Goal: Use online tool/utility: Use online tool/utility

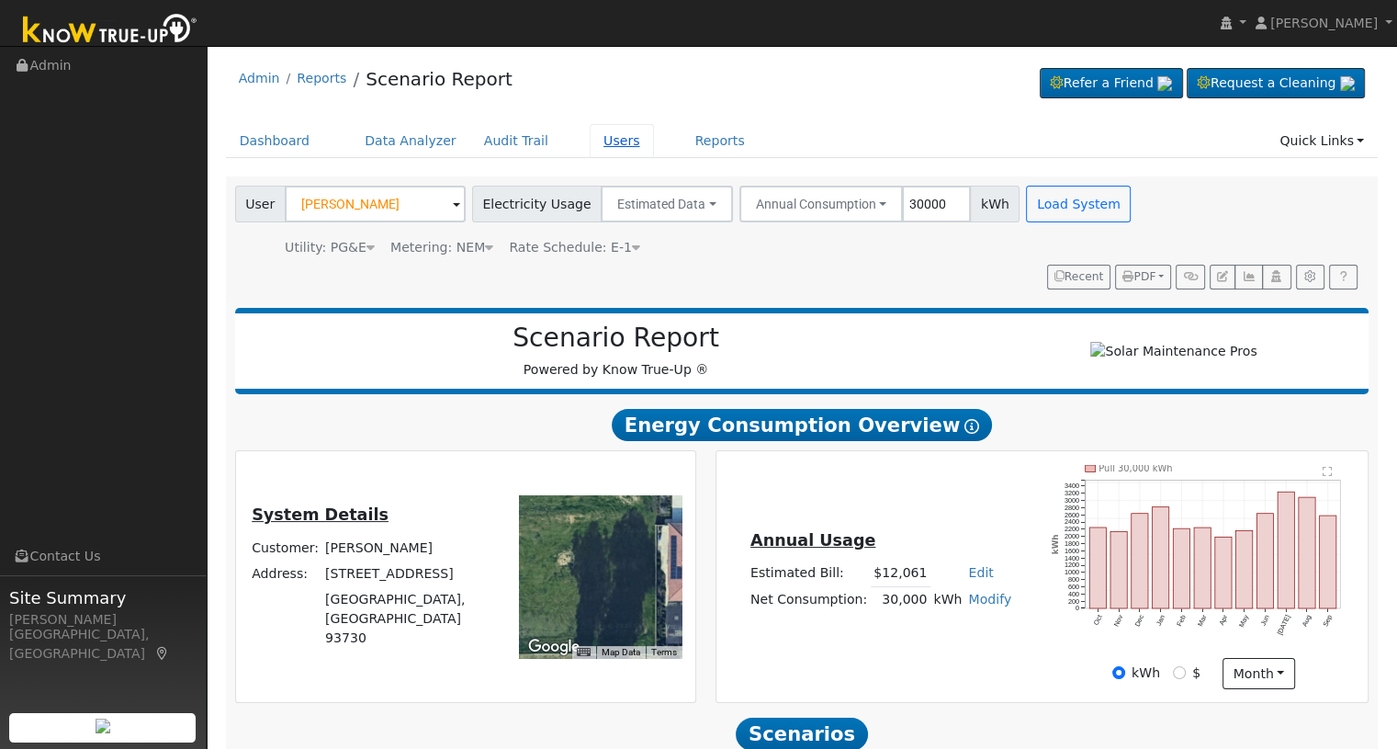
click at [590, 137] on link "Users" at bounding box center [622, 141] width 64 height 34
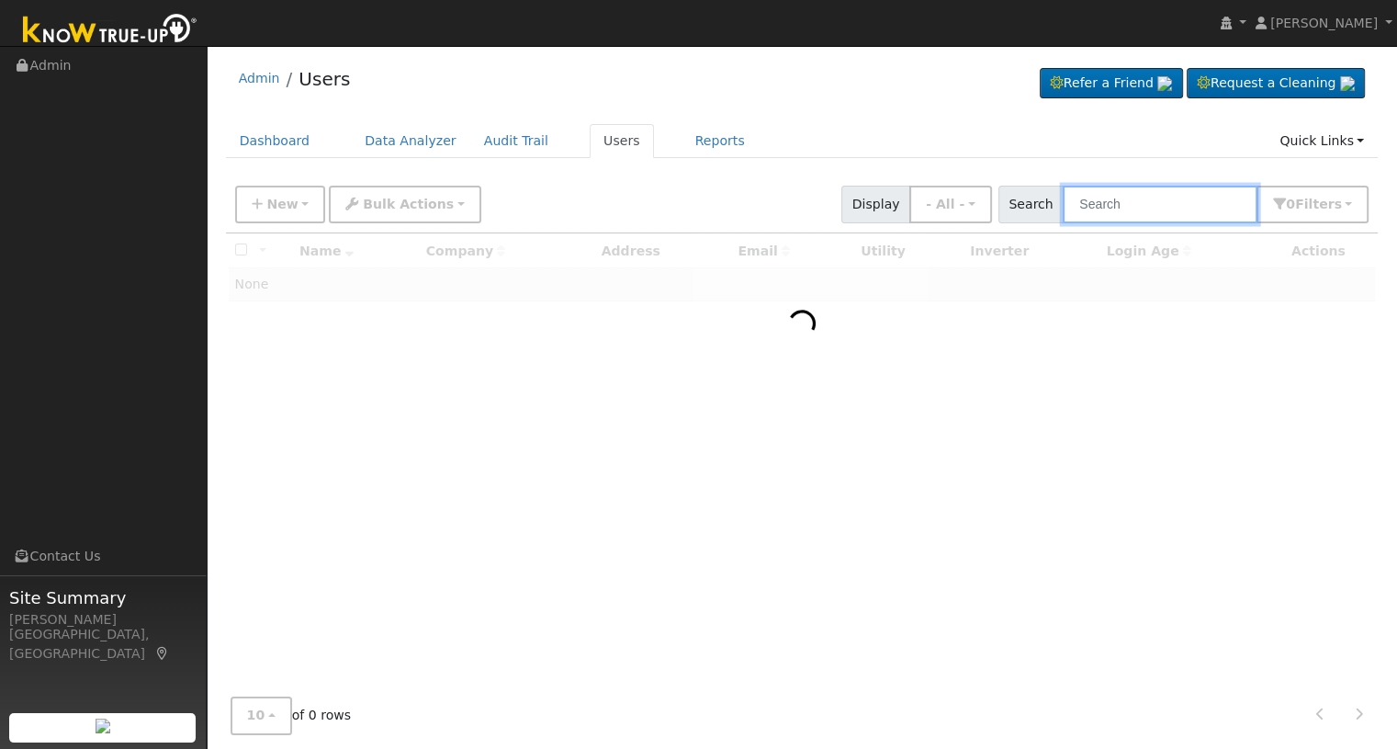
click at [1121, 206] on input "text" at bounding box center [1160, 205] width 195 height 38
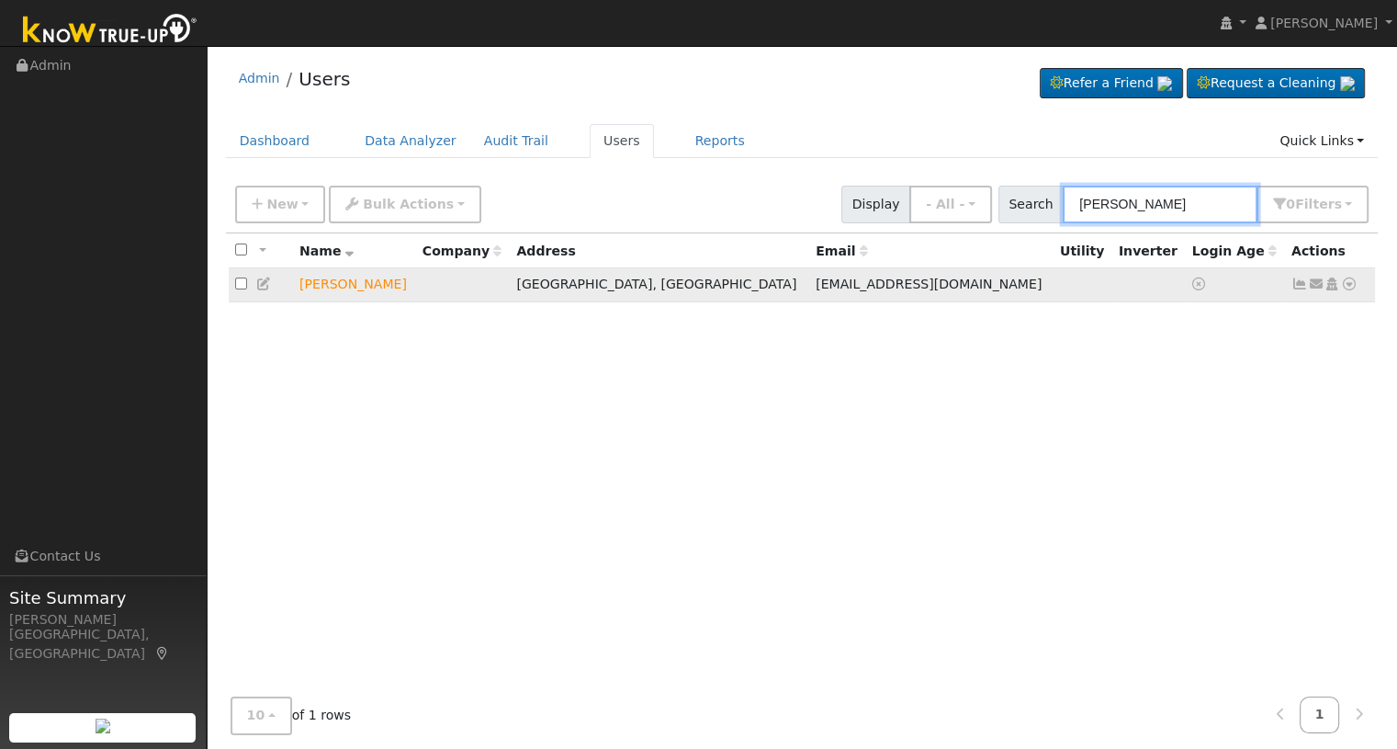
type input "vikki shumake"
click at [1314, 282] on icon at bounding box center [1316, 283] width 17 height 13
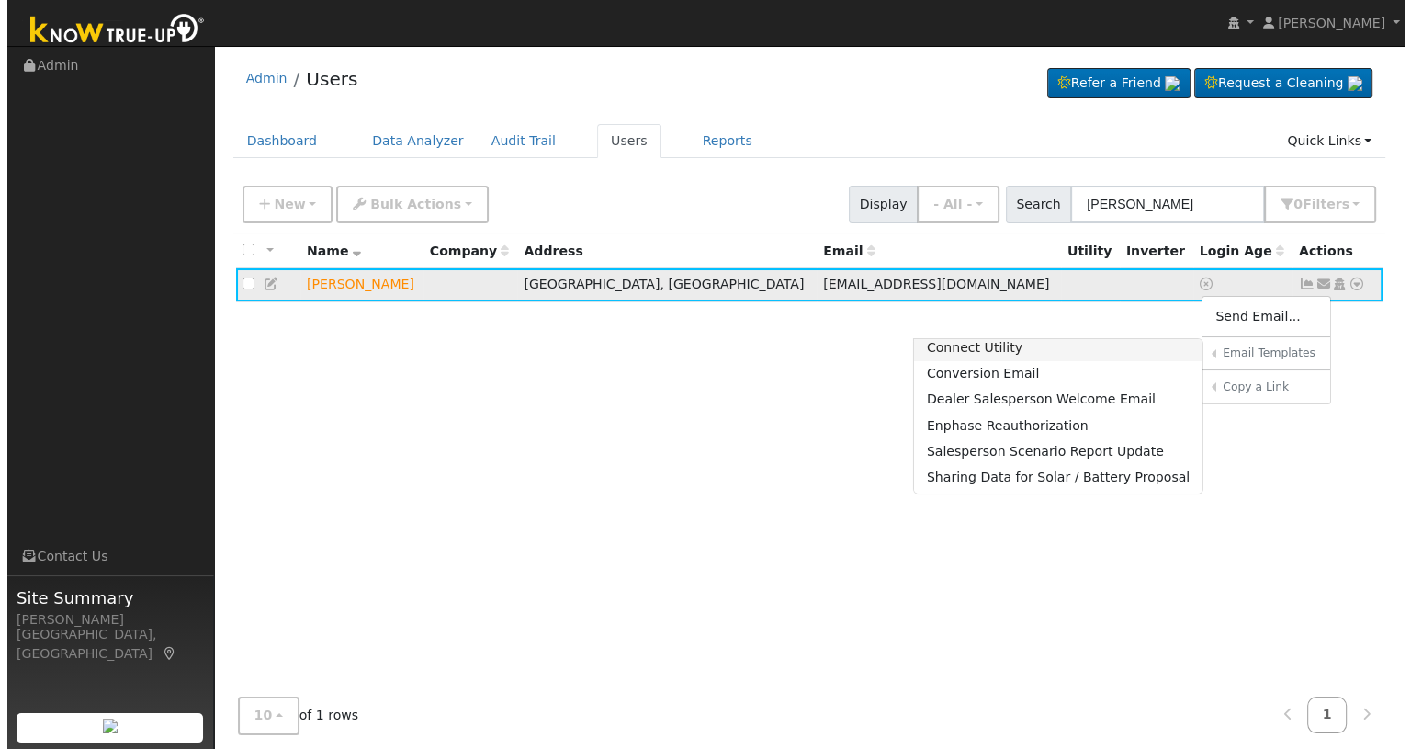
scroll to position [122, 0]
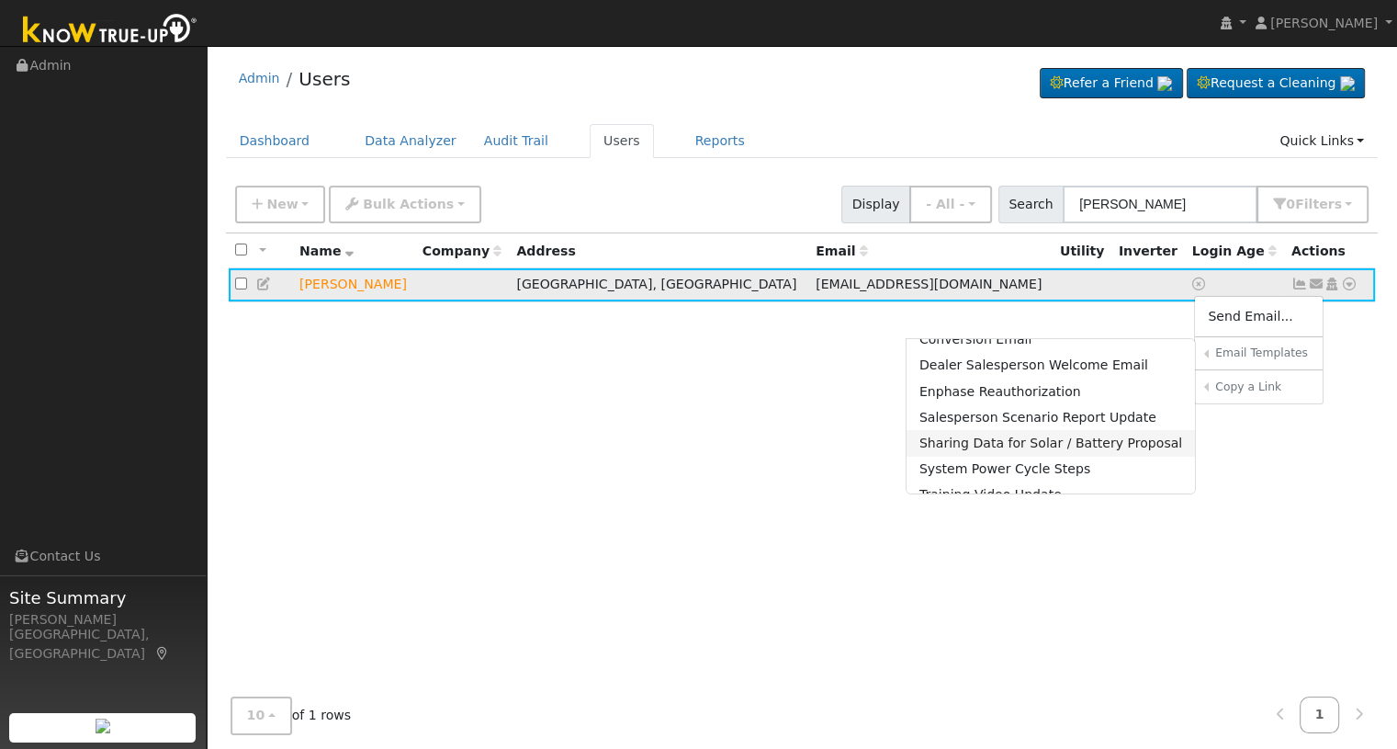
click at [1006, 436] on link "Sharing Data for Solar / Battery Proposal" at bounding box center [1051, 443] width 289 height 26
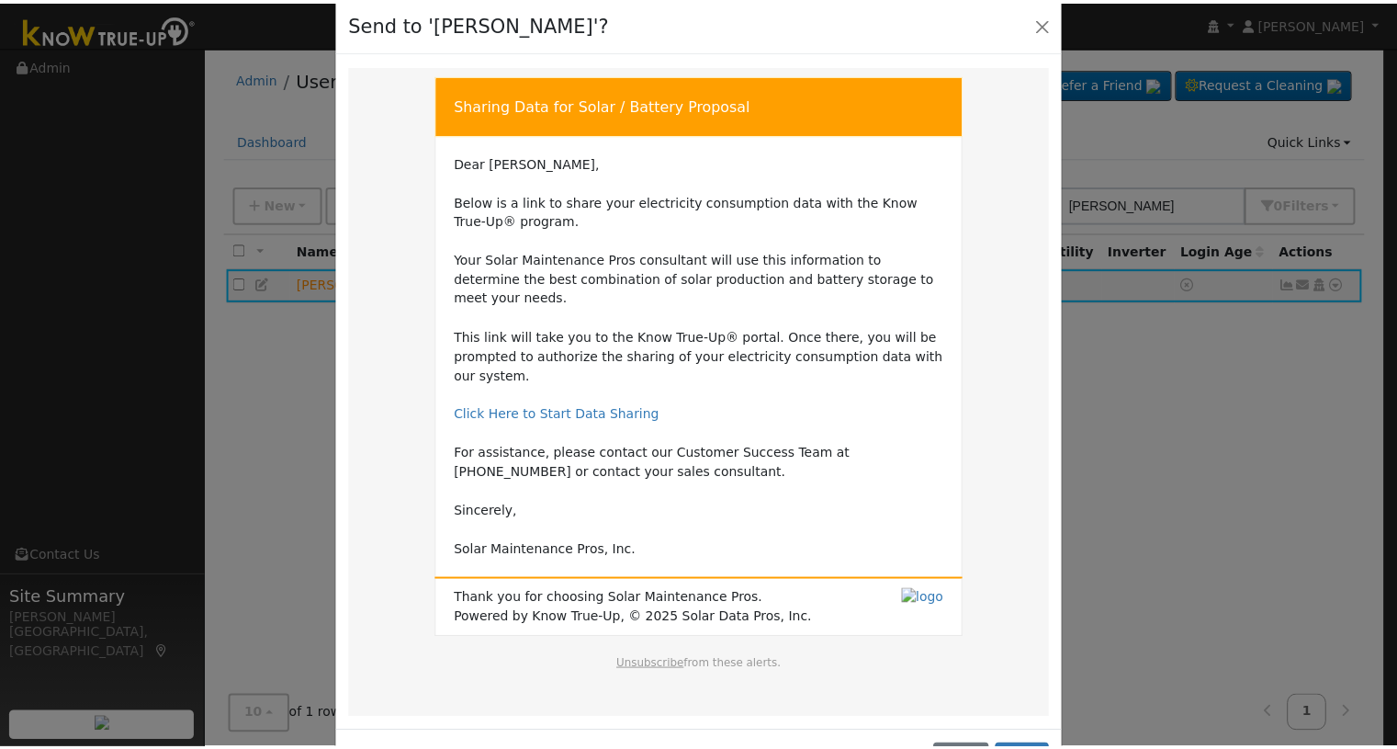
scroll to position [51, 0]
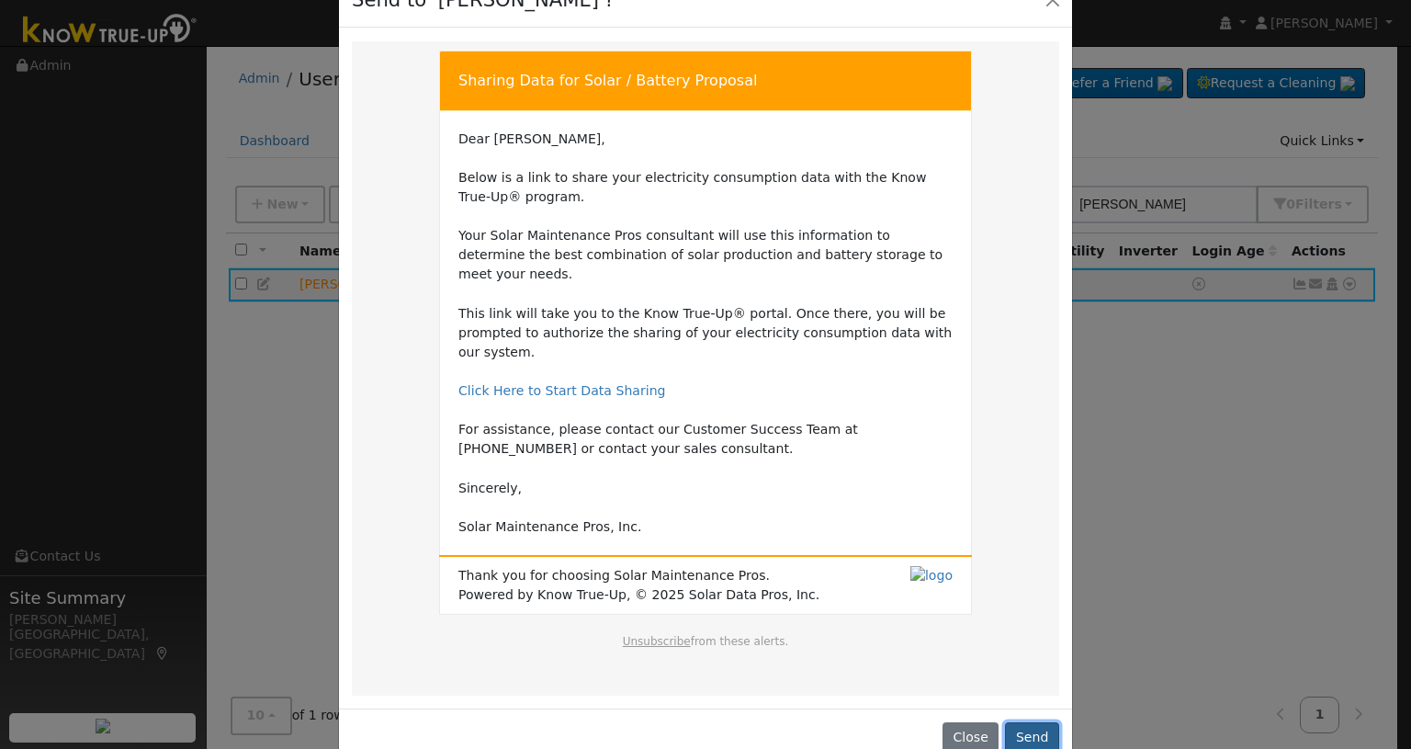
click at [1027, 722] on button "Send" at bounding box center [1032, 737] width 54 height 31
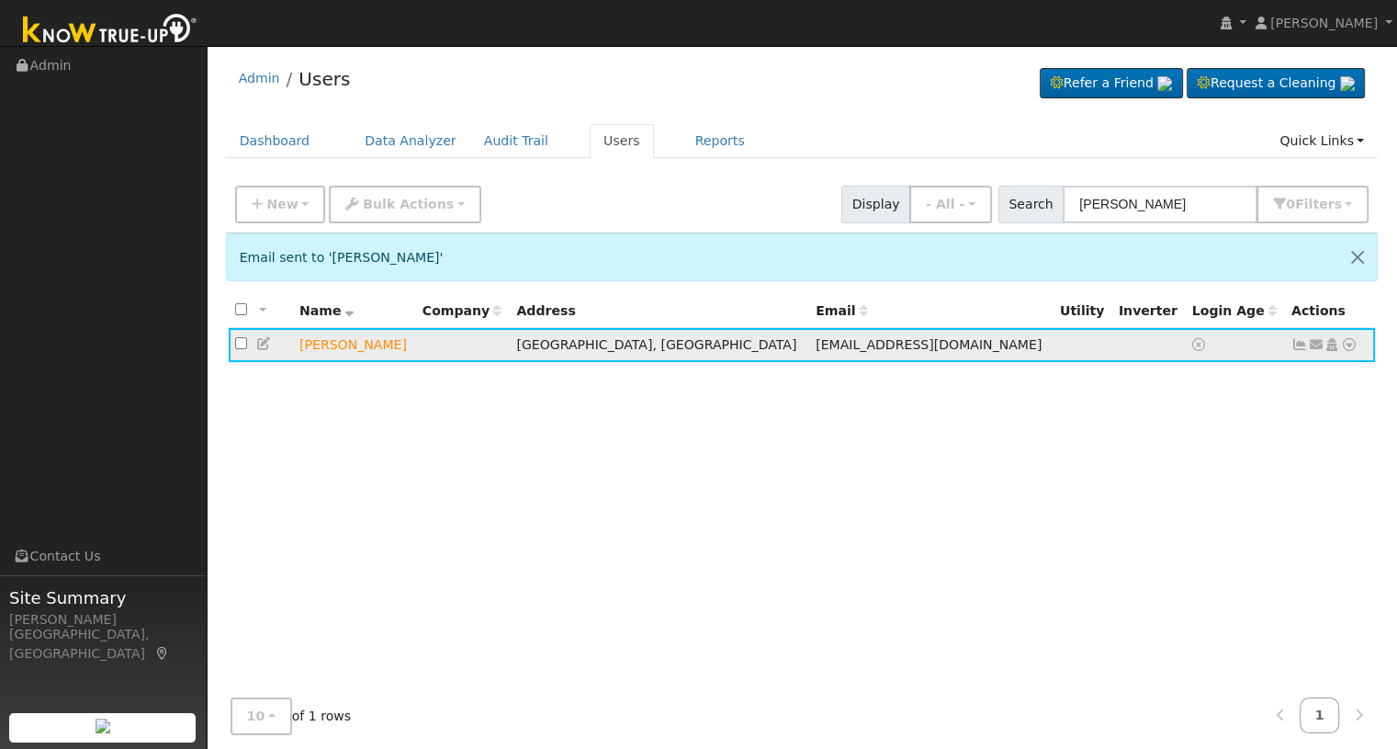
click at [1345, 344] on icon at bounding box center [1349, 344] width 17 height 13
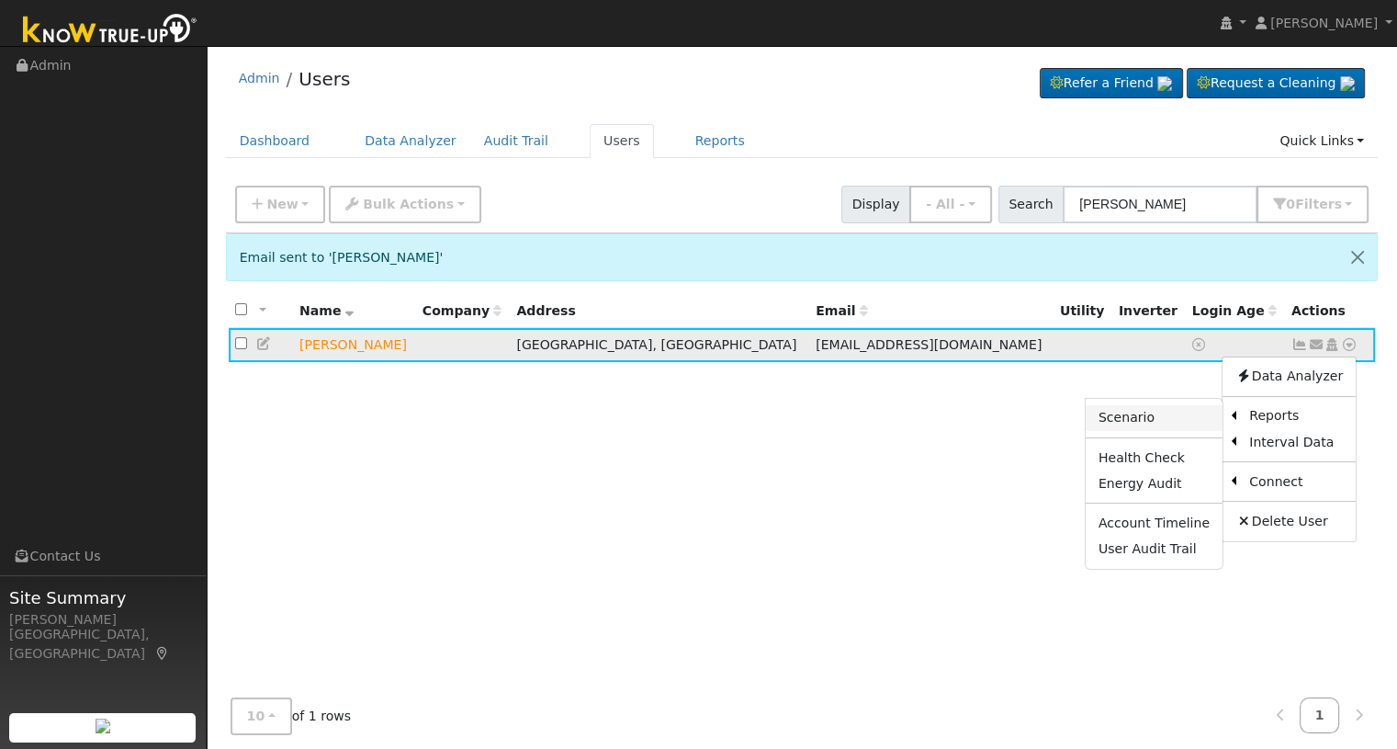
click at [1135, 414] on link "Scenario" at bounding box center [1154, 418] width 137 height 26
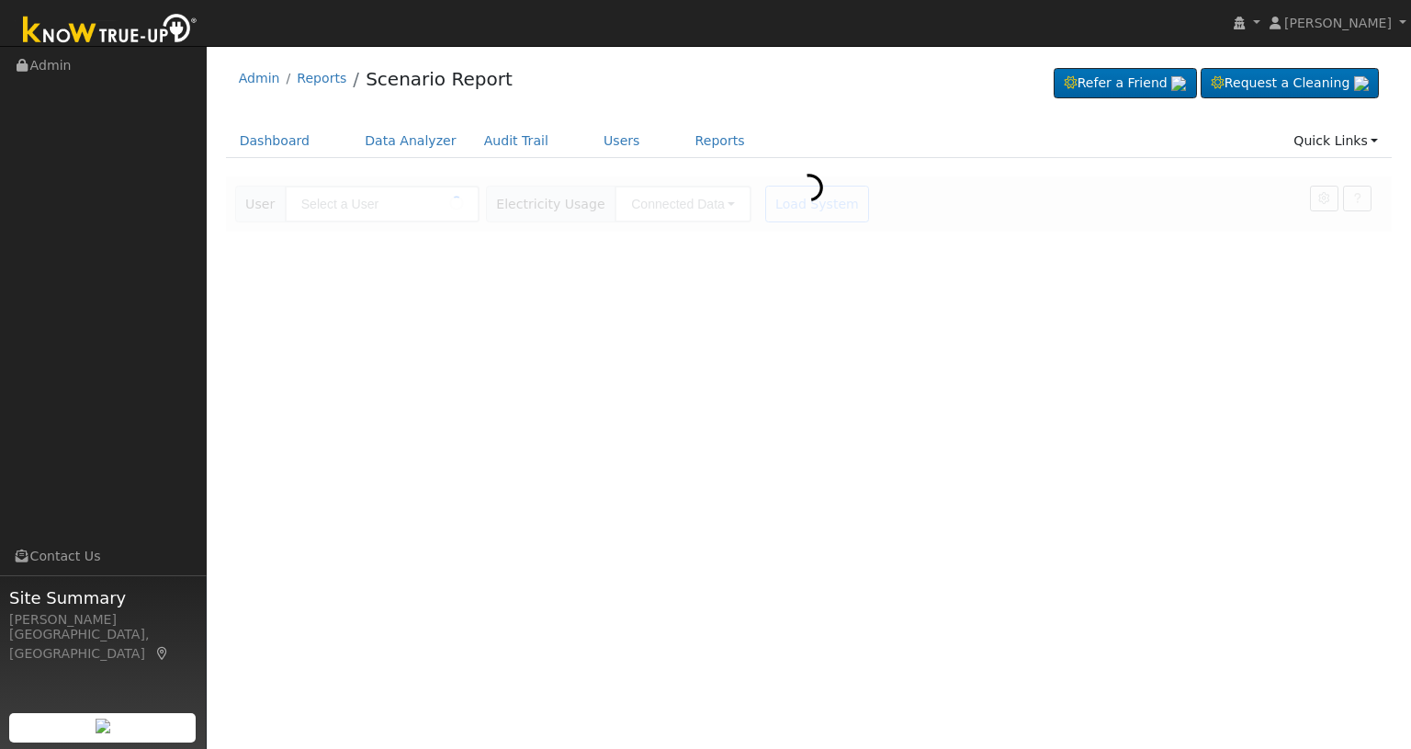
type input "[PERSON_NAME]"
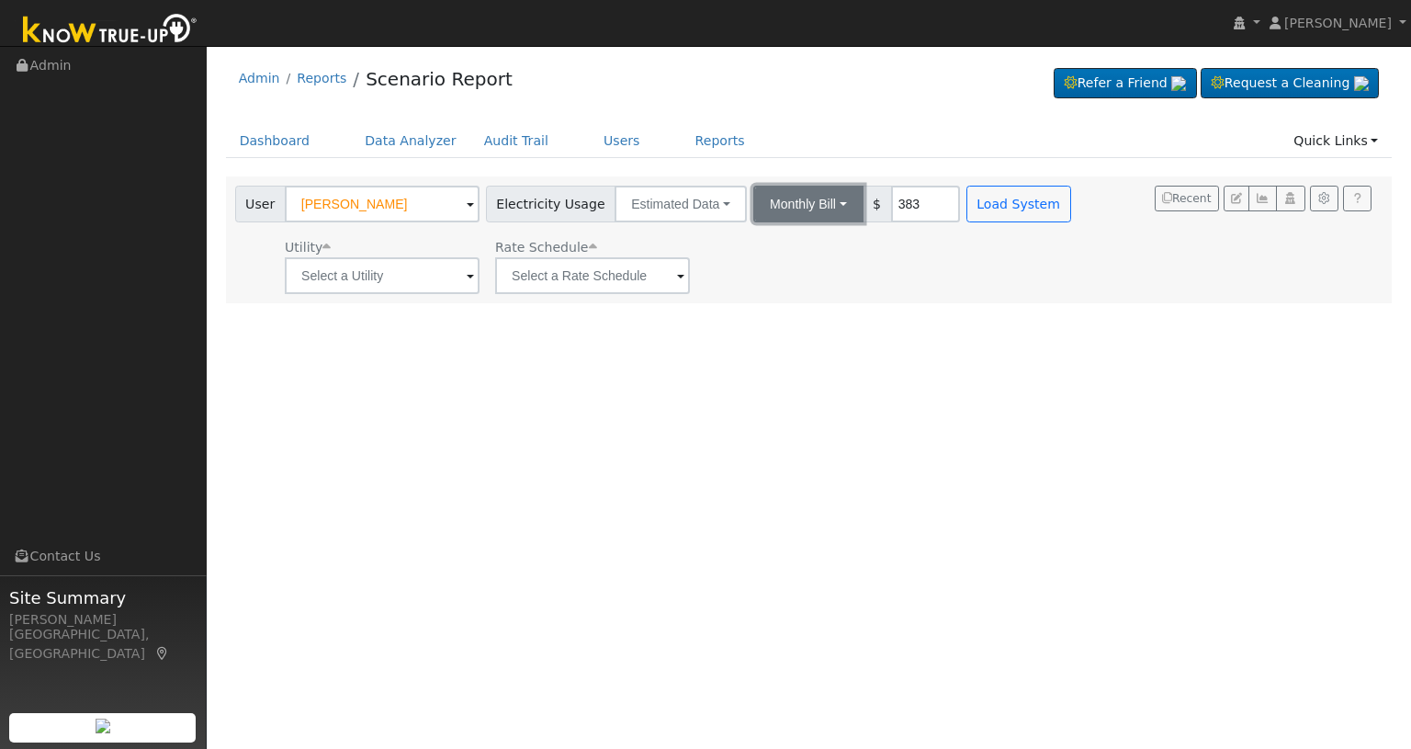
click at [828, 210] on button "Monthly Bill" at bounding box center [808, 204] width 110 height 37
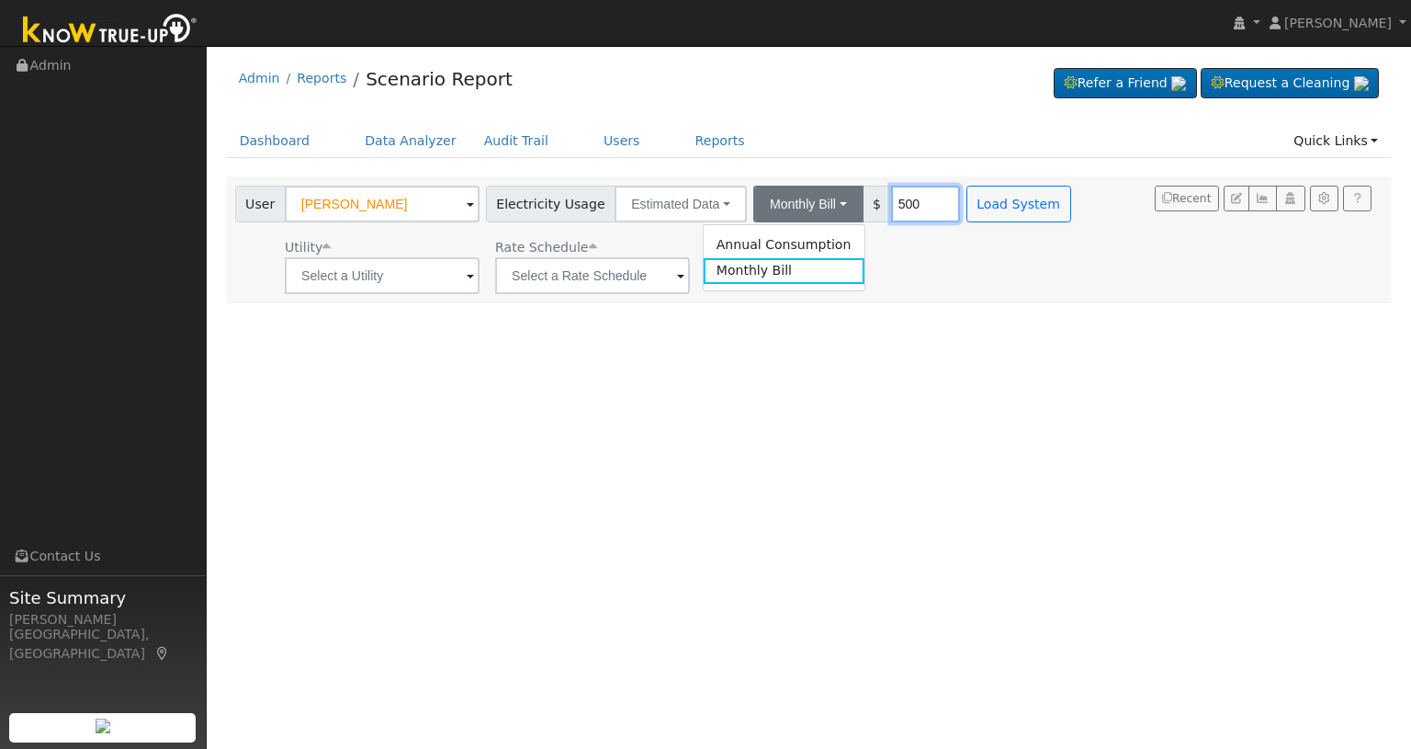
type input "500"
click at [870, 332] on div "User Profile First name Last name Email Email Notifications No Emails No Emails…" at bounding box center [809, 397] width 1204 height 703
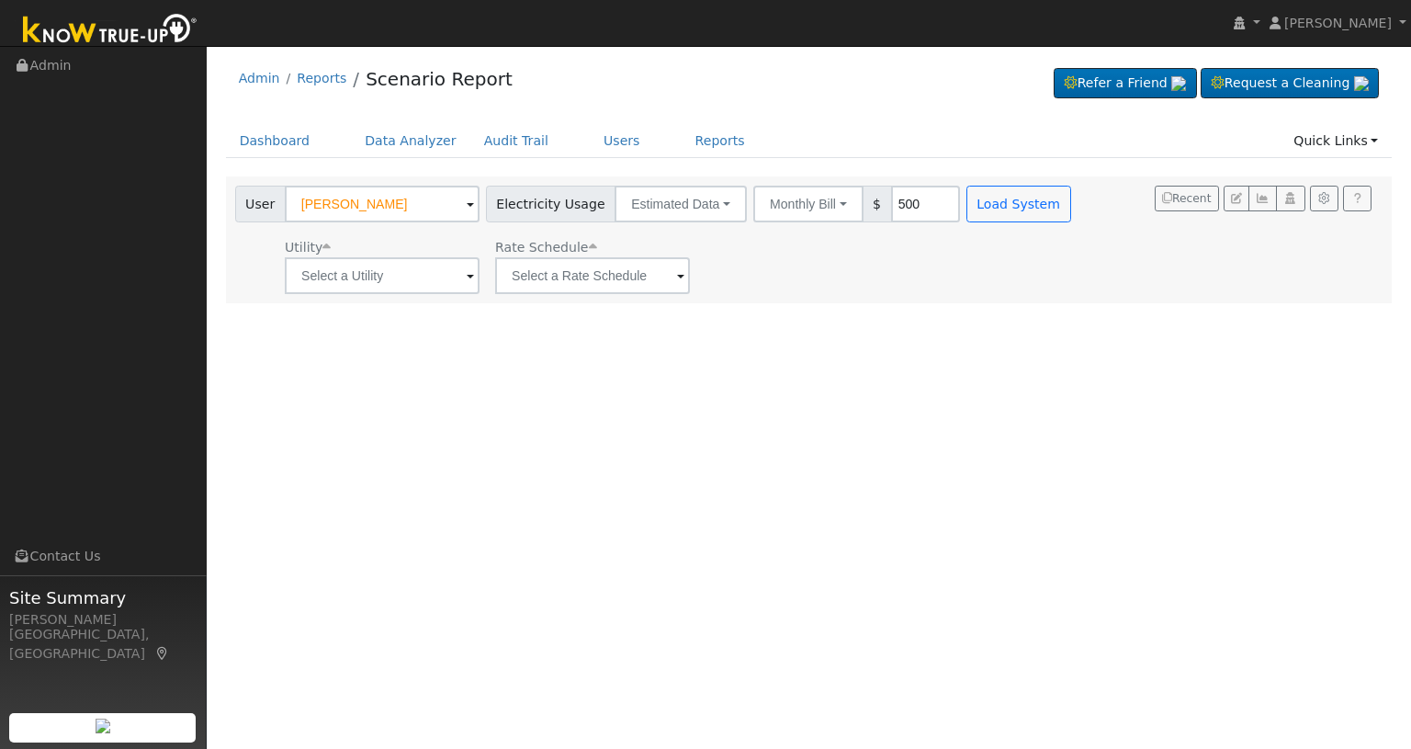
click at [470, 284] on span at bounding box center [470, 276] width 7 height 21
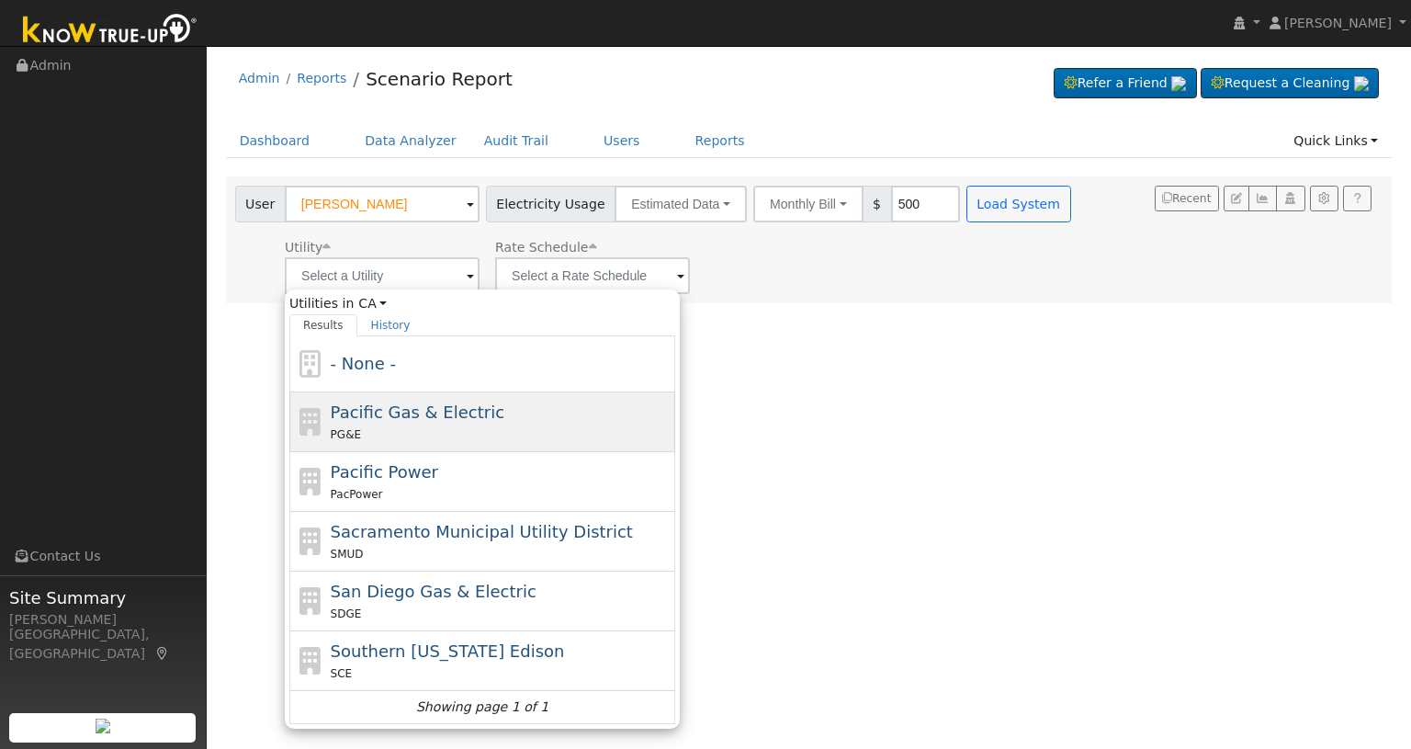
click at [437, 425] on div "PG&E" at bounding box center [501, 433] width 341 height 19
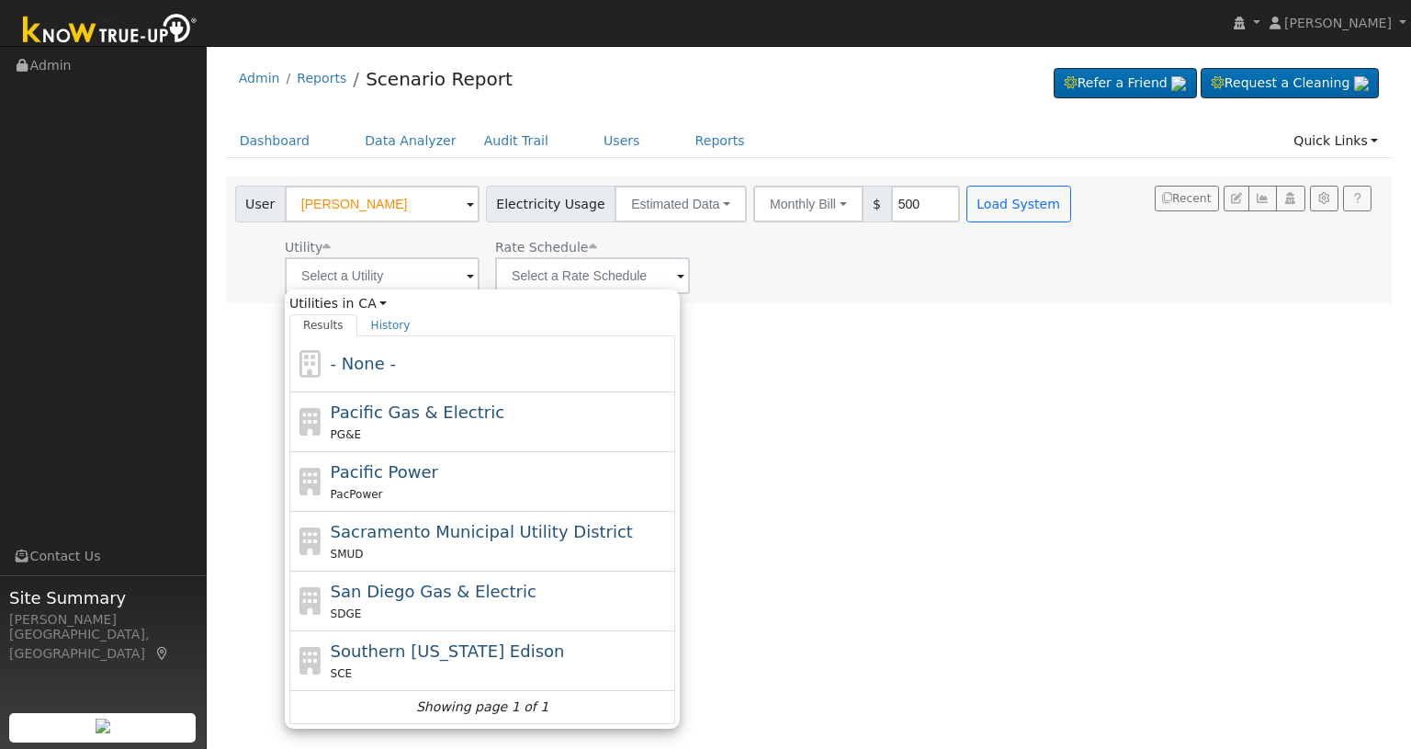
type input "Pacific Gas & Electric"
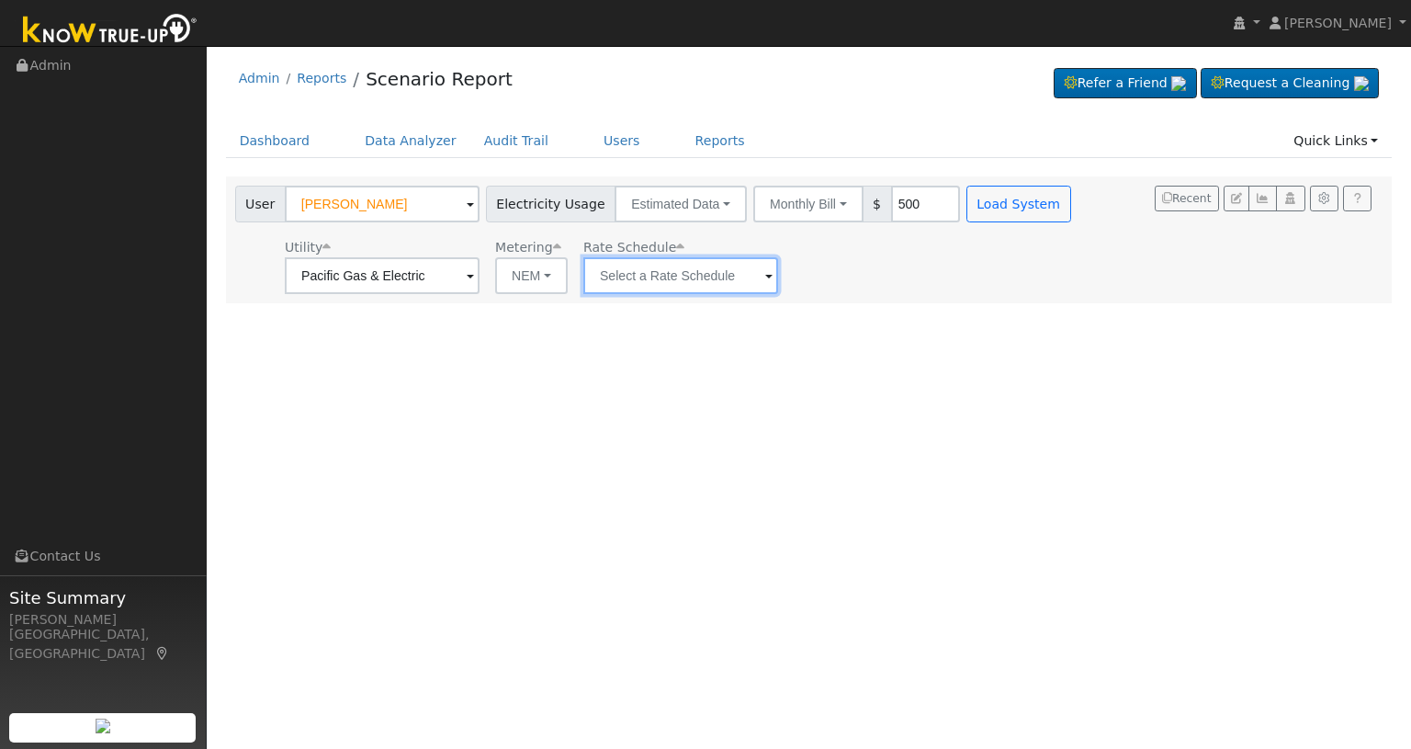
click at [749, 257] on input "text" at bounding box center [680, 275] width 195 height 37
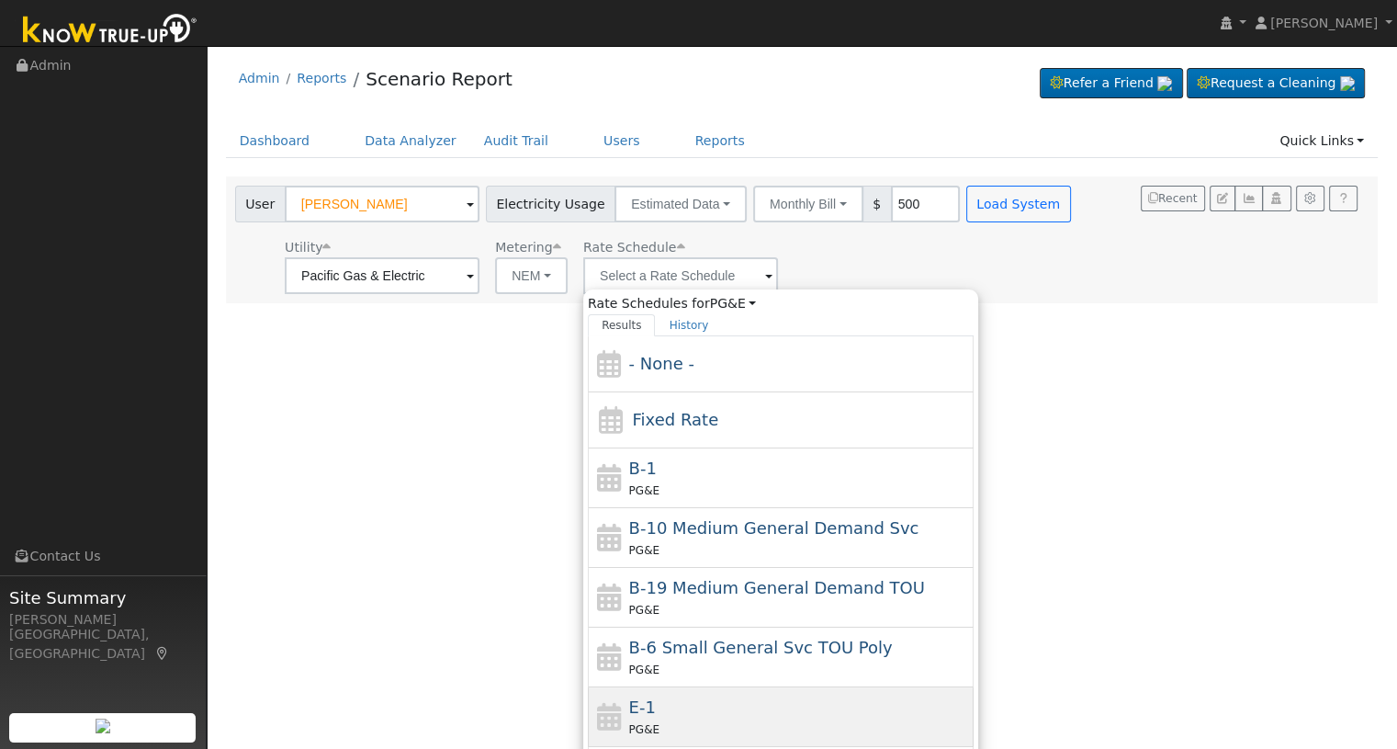
click at [680, 706] on div "E-1 PG&E" at bounding box center [799, 716] width 341 height 44
type input "E-1"
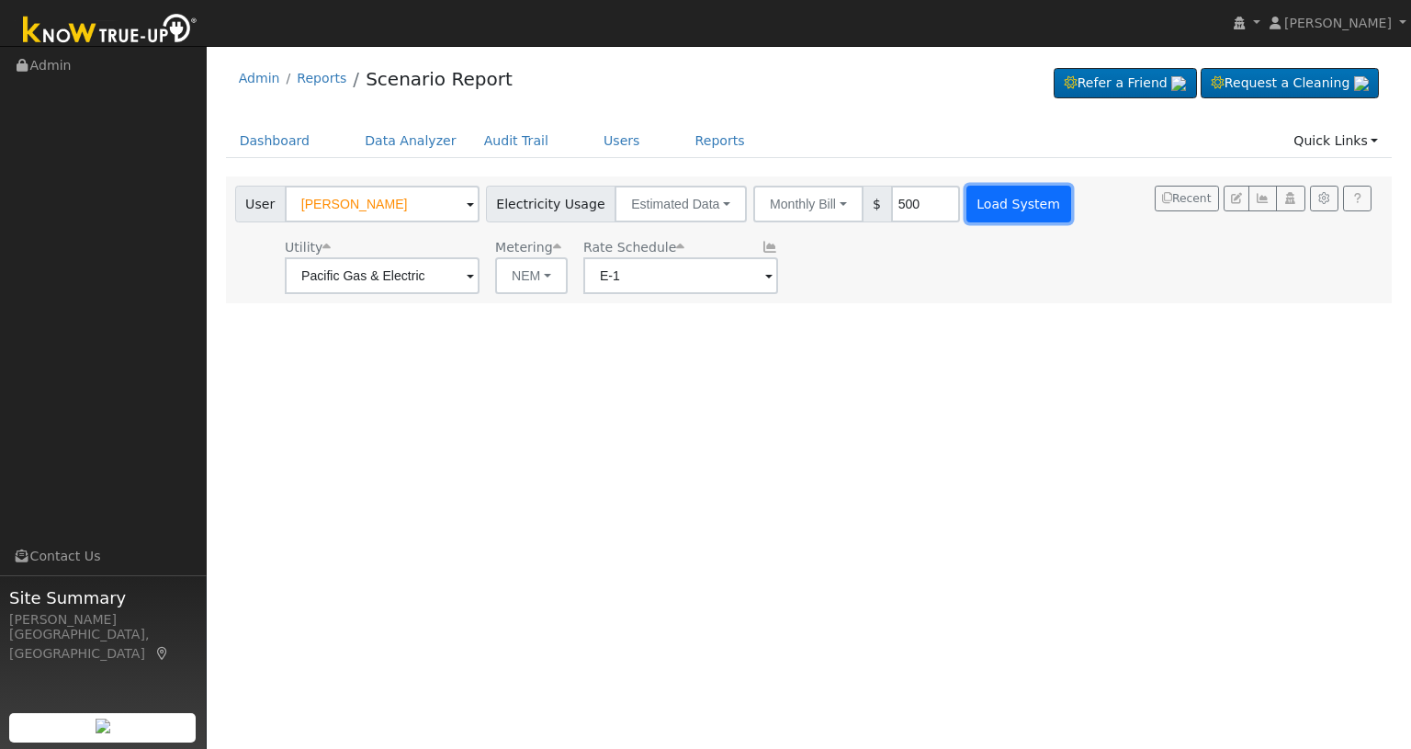
click at [1022, 209] on button "Load System" at bounding box center [1018, 204] width 105 height 37
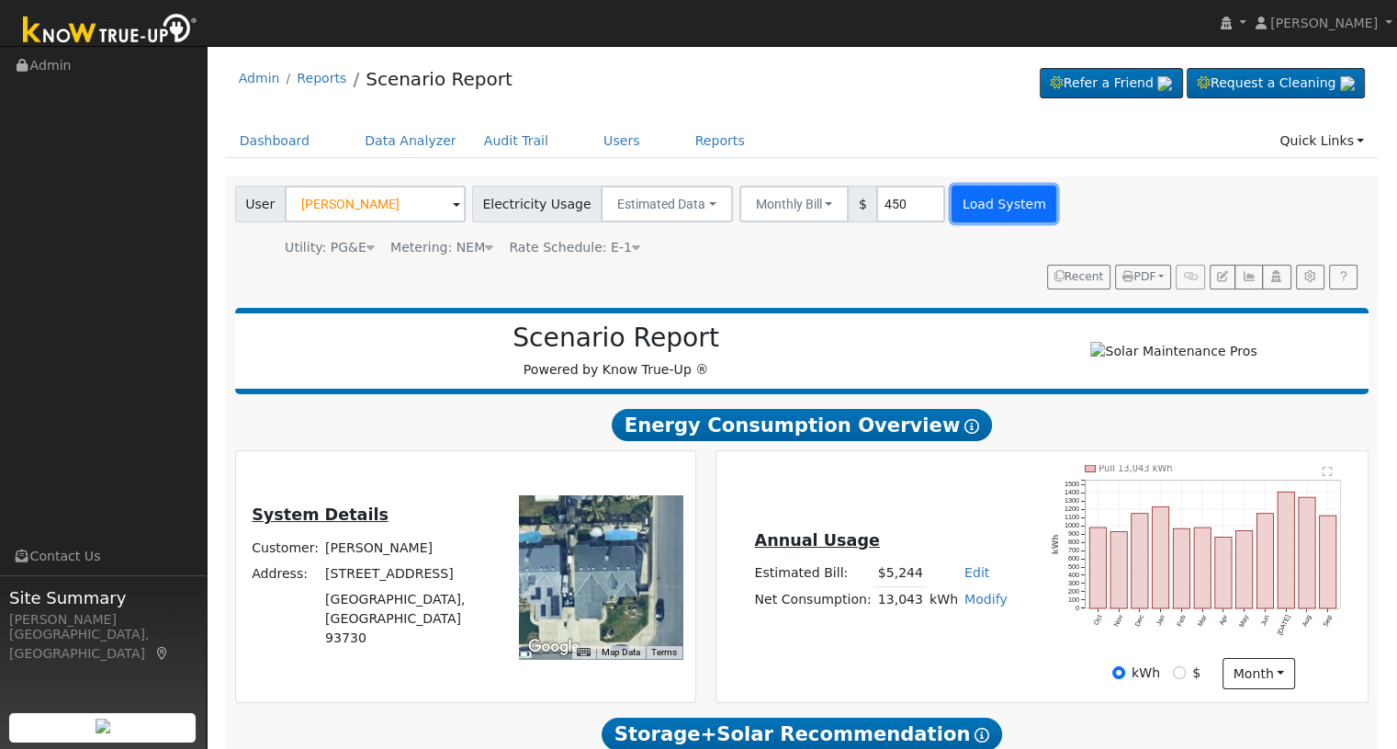
click at [963, 214] on button "Load System" at bounding box center [1004, 204] width 105 height 37
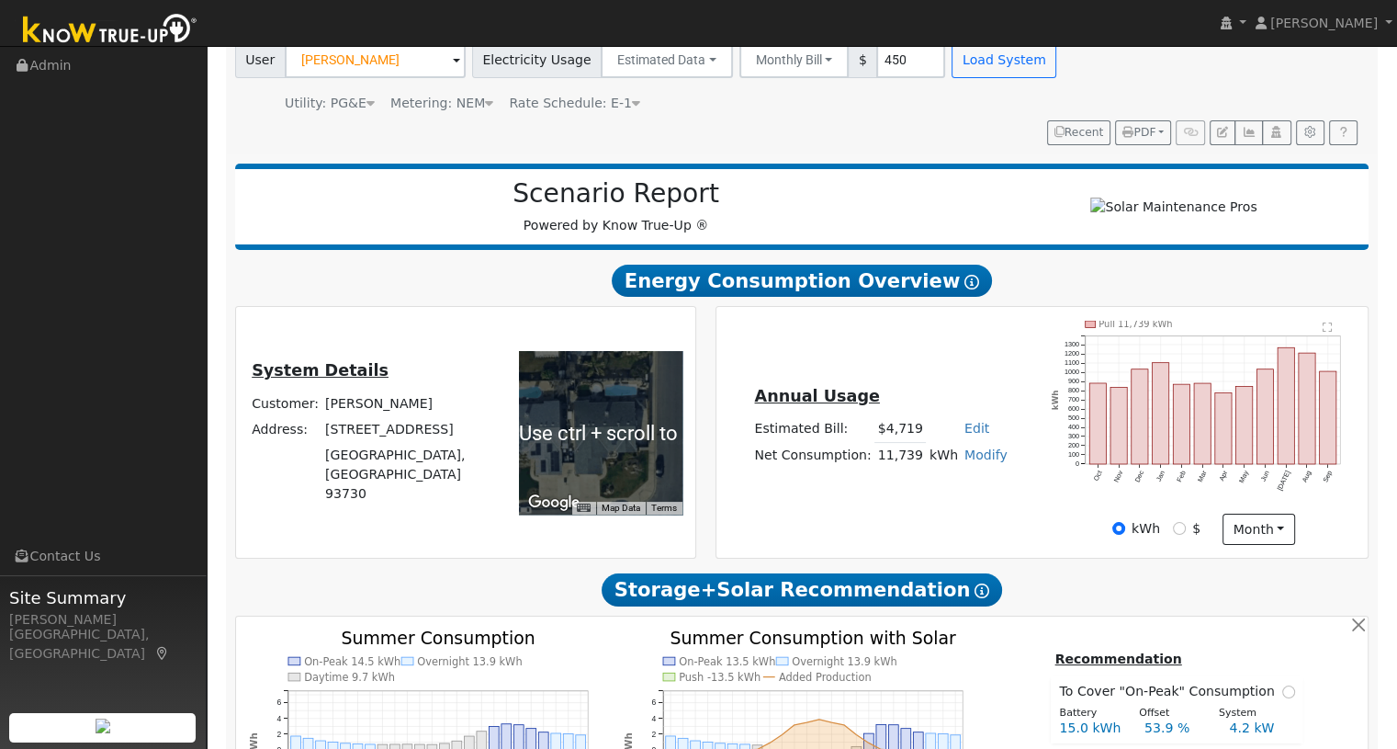
scroll to position [367, 0]
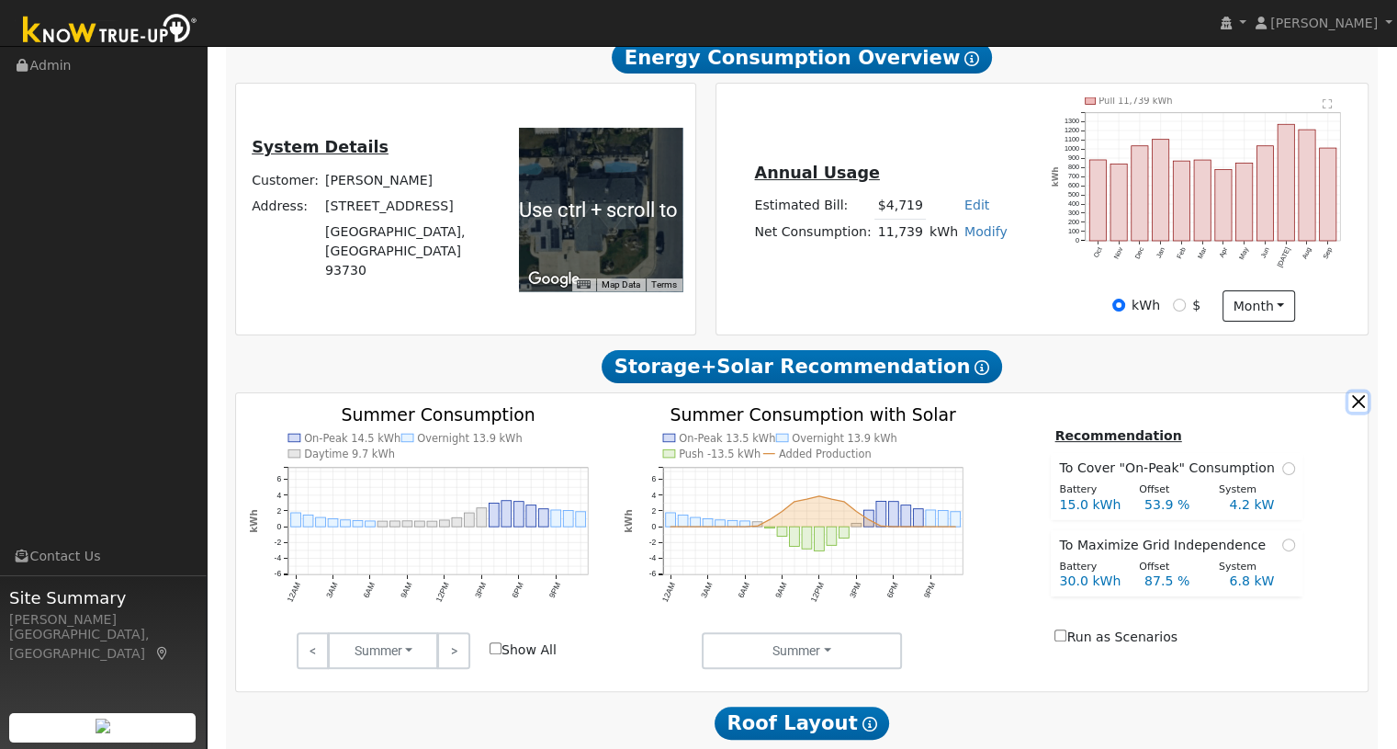
click at [1351, 392] on button "button" at bounding box center [1358, 401] width 19 height 19
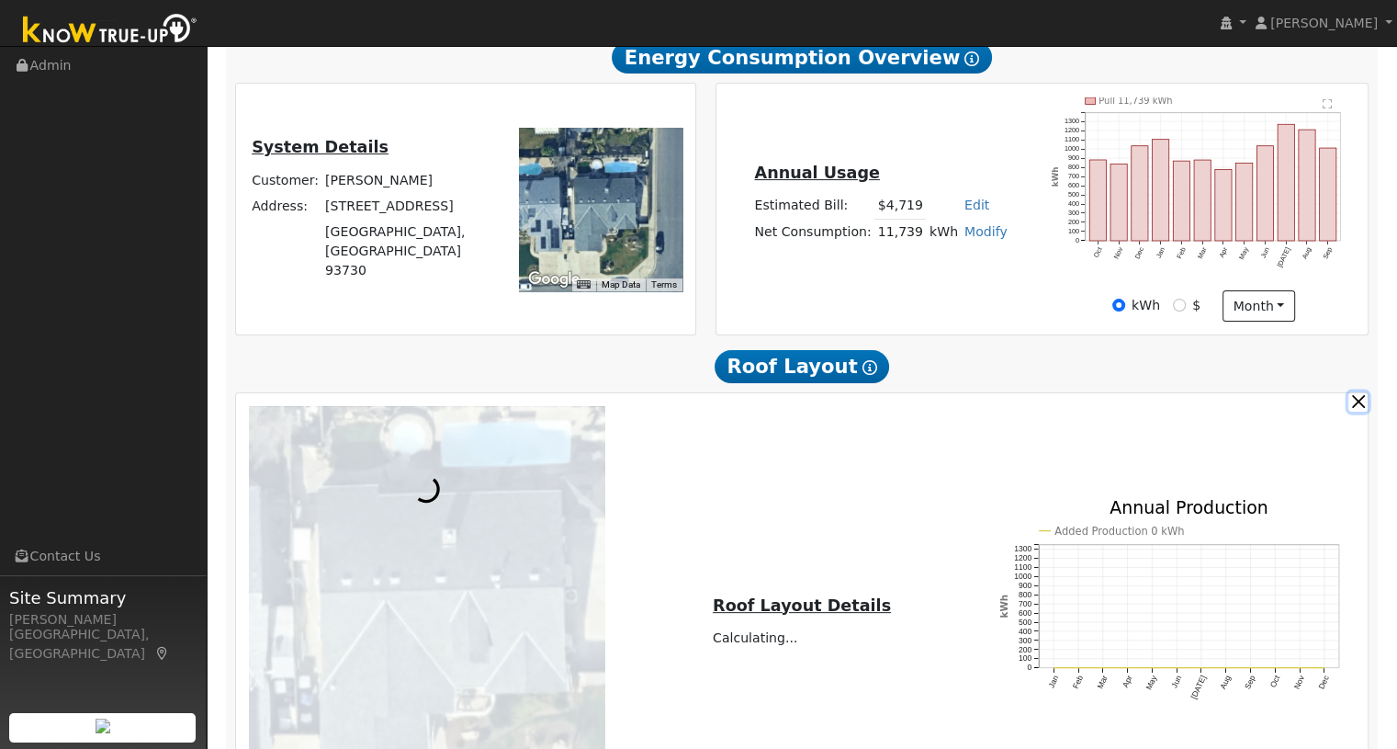
click at [1352, 392] on button "button" at bounding box center [1358, 401] width 19 height 19
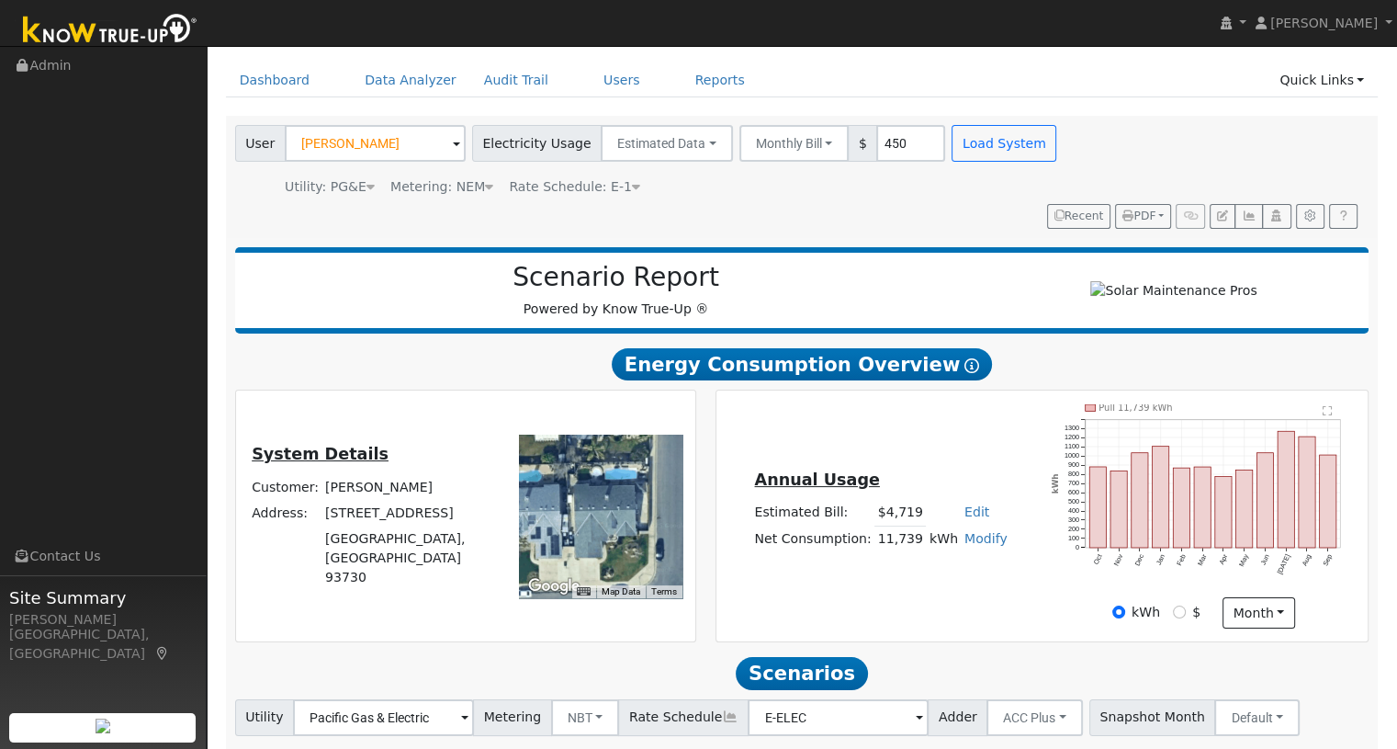
scroll to position [0, 0]
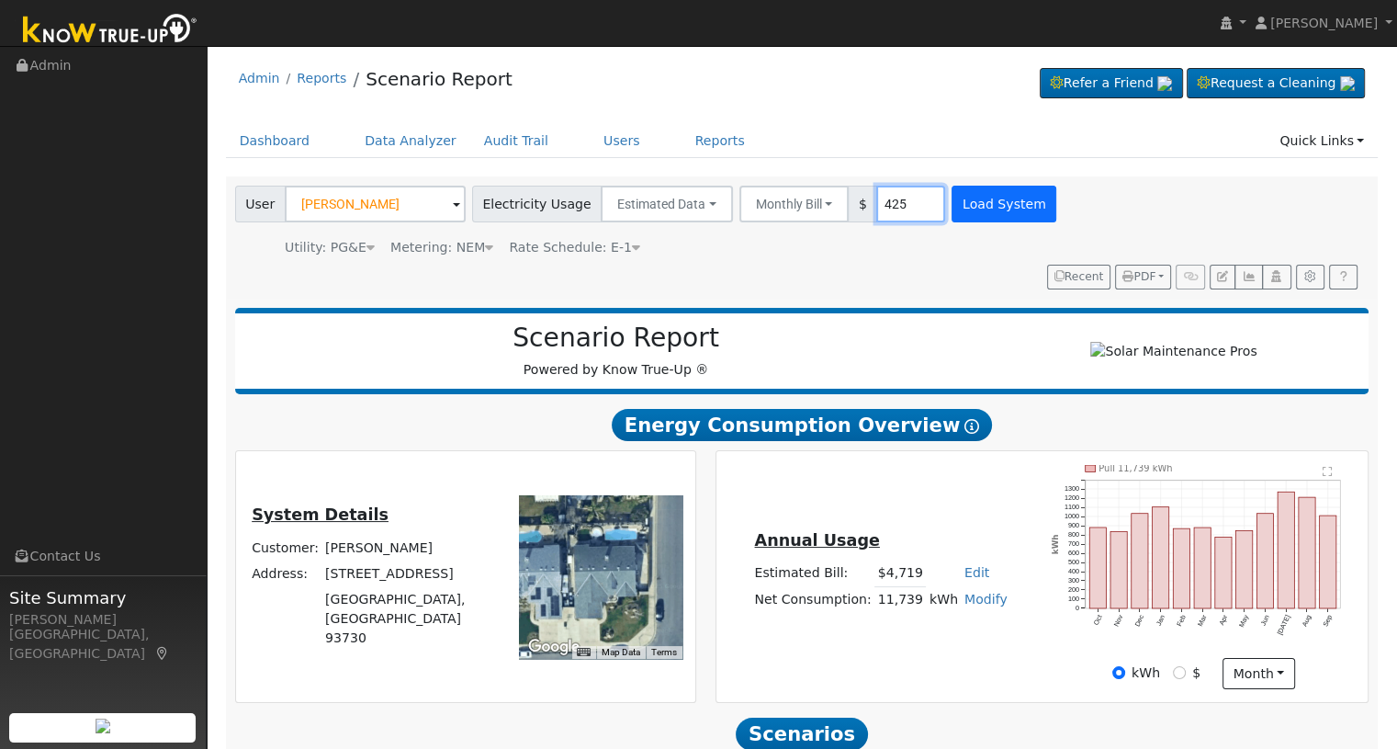
type input "425"
click at [998, 190] on button "Load System" at bounding box center [1004, 204] width 105 height 37
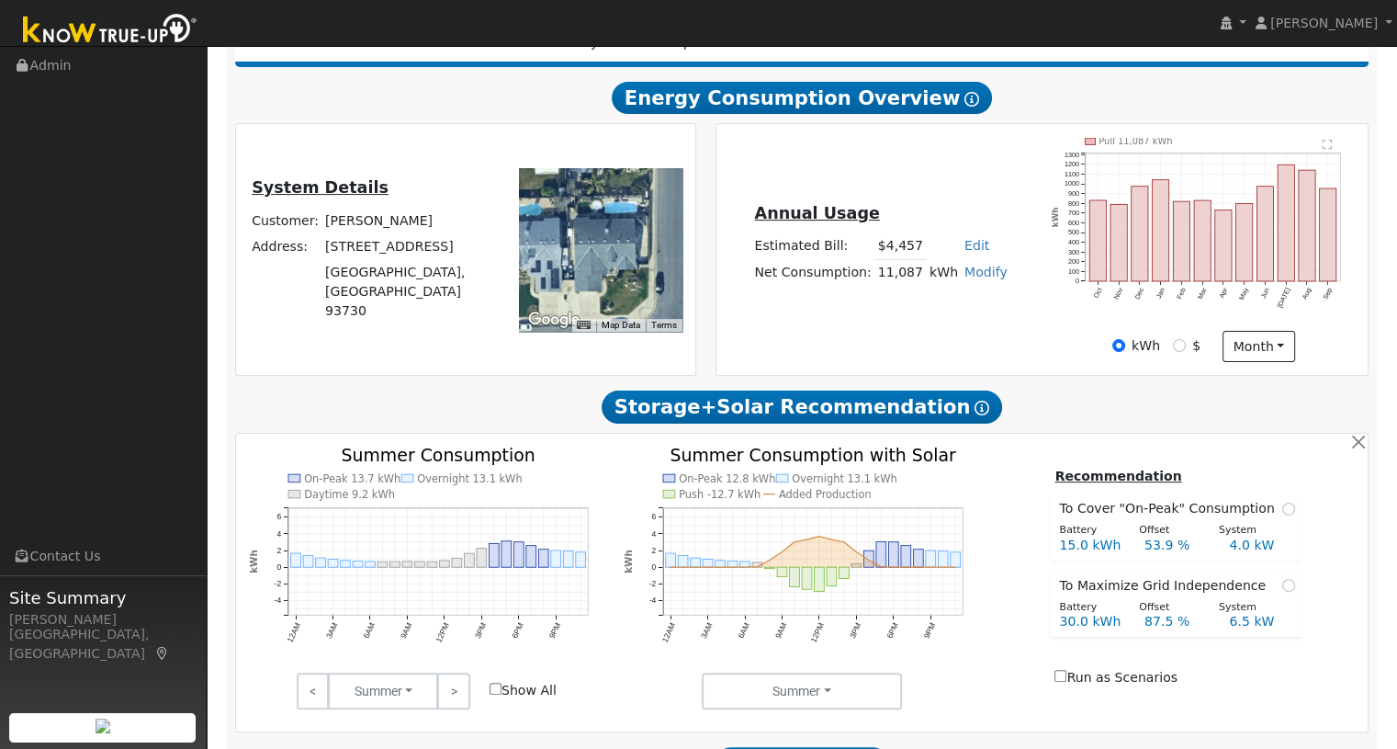
scroll to position [367, 0]
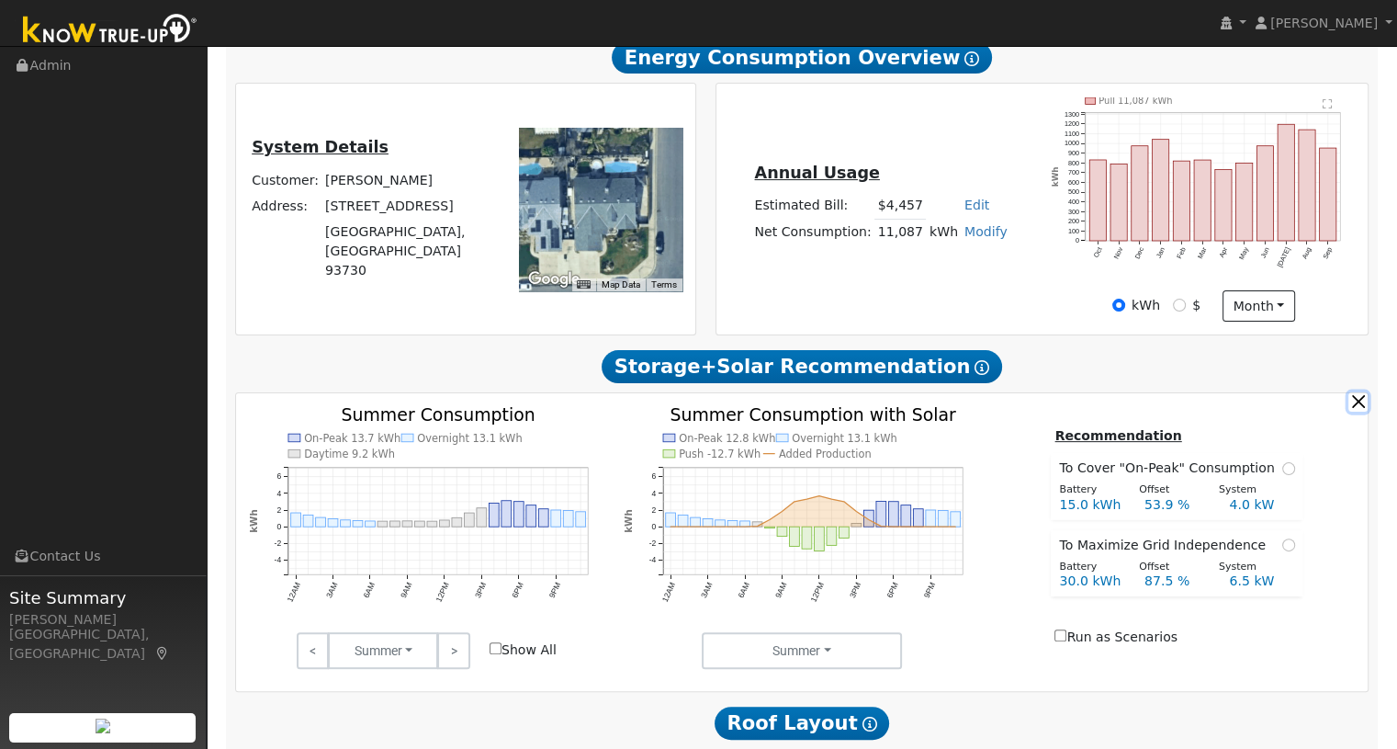
click at [1350, 392] on button "button" at bounding box center [1358, 401] width 19 height 19
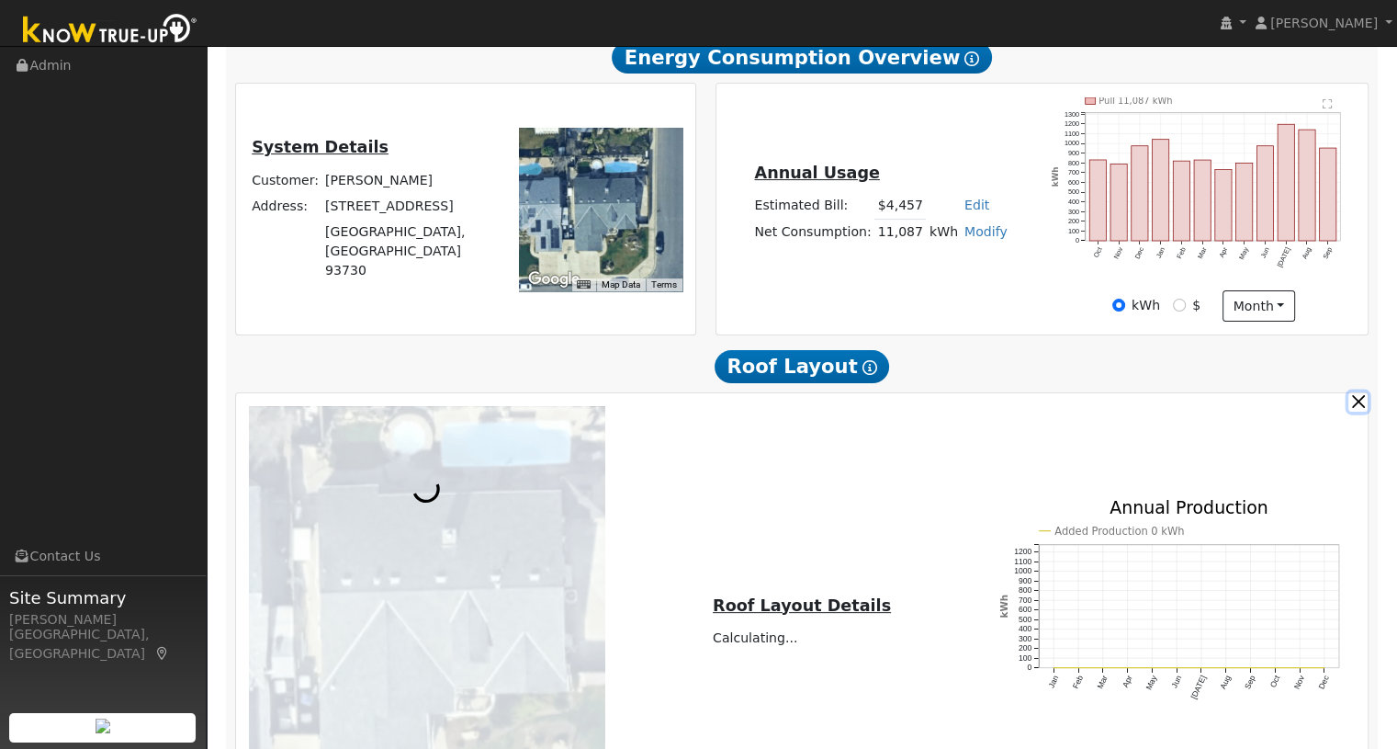
click at [1352, 392] on button "button" at bounding box center [1358, 401] width 19 height 19
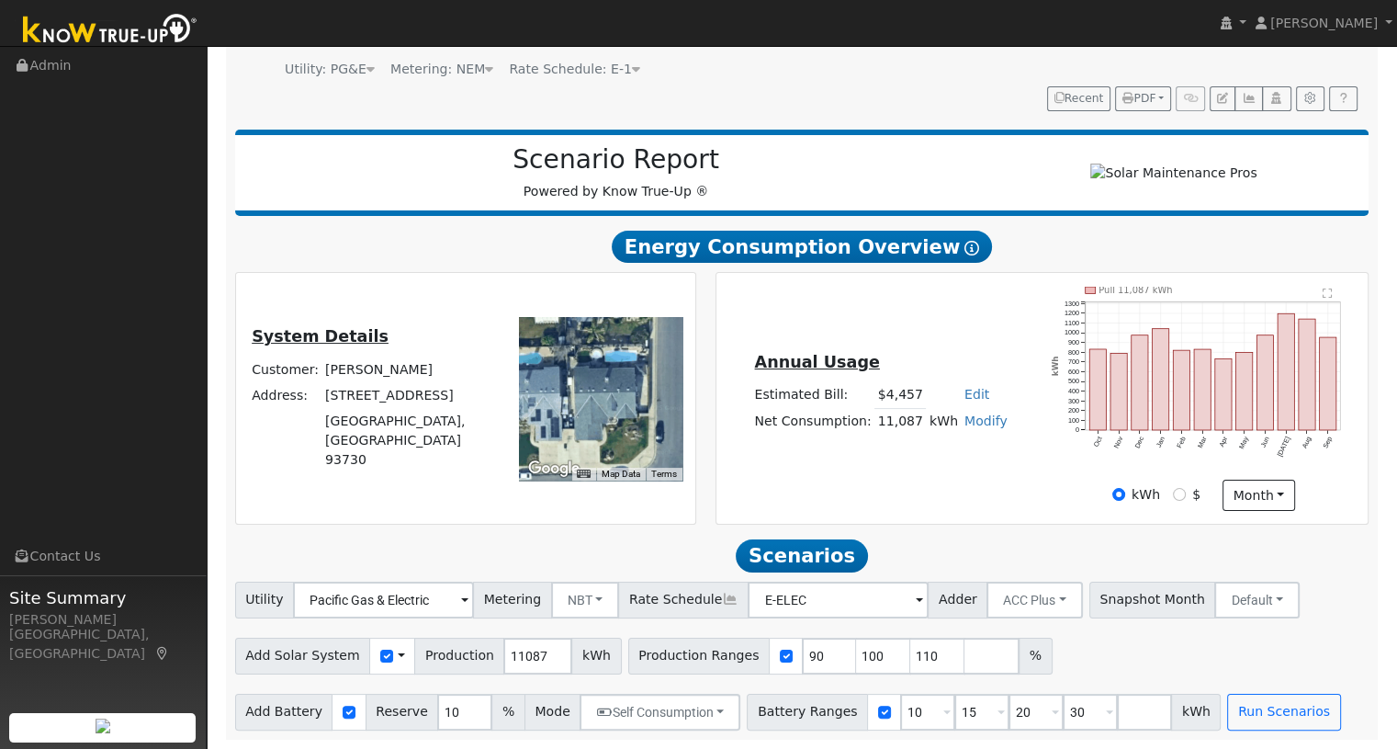
scroll to position [153, 0]
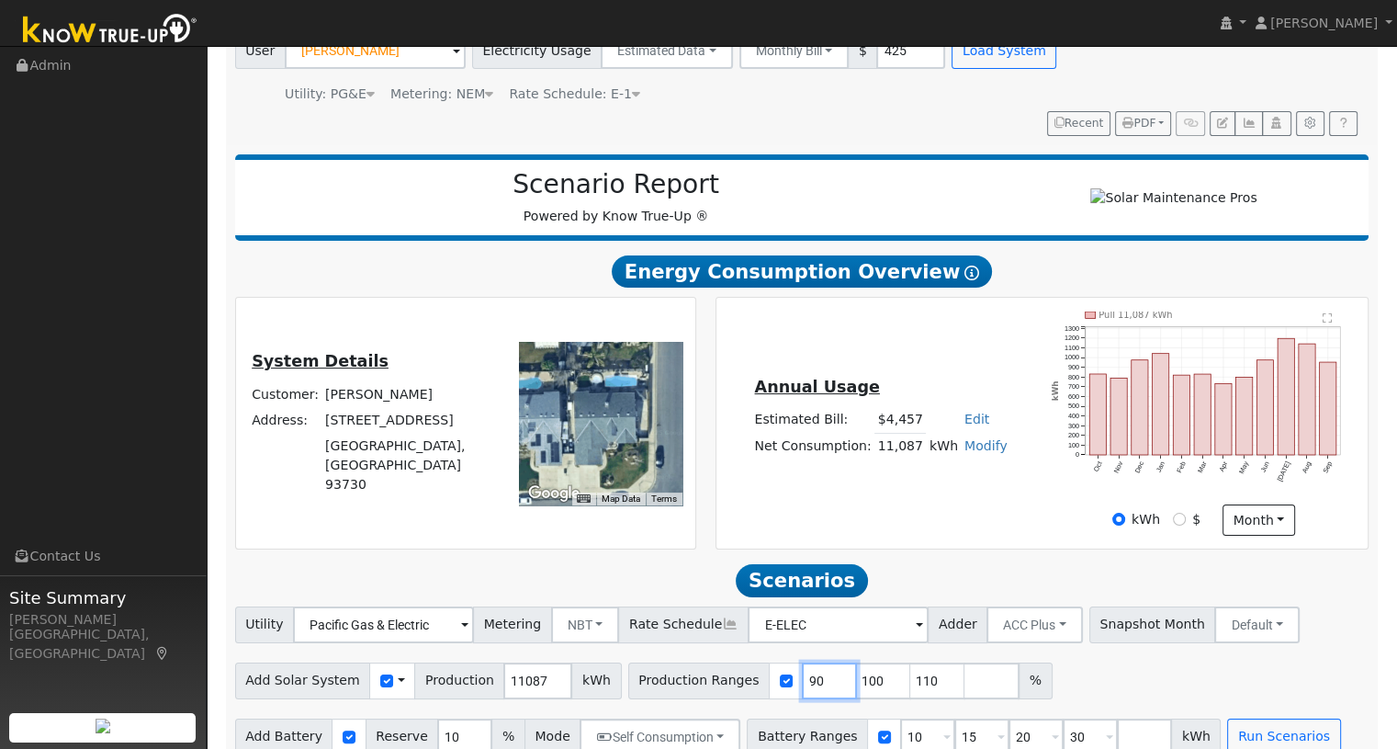
drag, startPoint x: 792, startPoint y: 646, endPoint x: 768, endPoint y: 648, distance: 24.0
click at [802, 662] on input "90" at bounding box center [829, 680] width 55 height 37
drag, startPoint x: 783, startPoint y: 660, endPoint x: 770, endPoint y: 661, distance: 12.9
click at [802, 662] on input "90" at bounding box center [829, 680] width 55 height 37
type input "100"
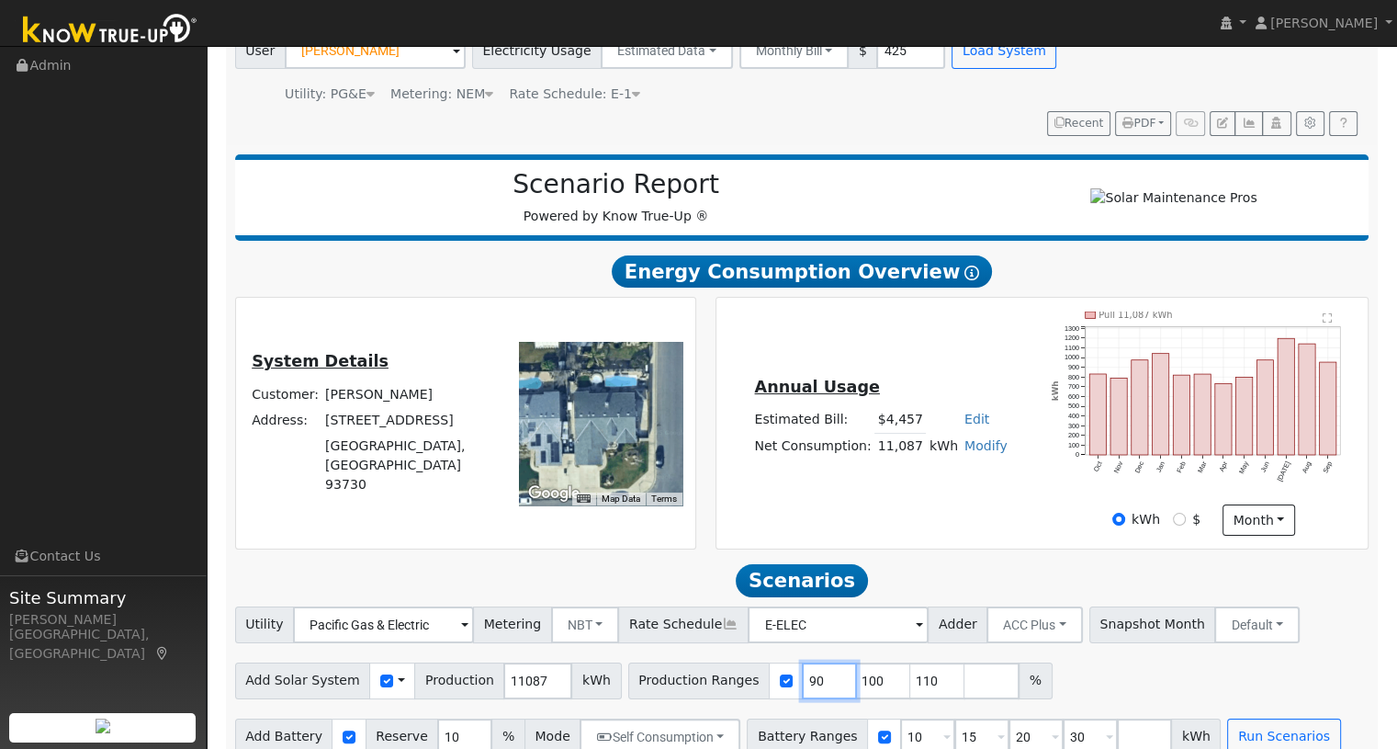
type input "110"
type input "100"
type input "115"
click at [900, 718] on input "10" at bounding box center [927, 736] width 55 height 37
type input "13.5"
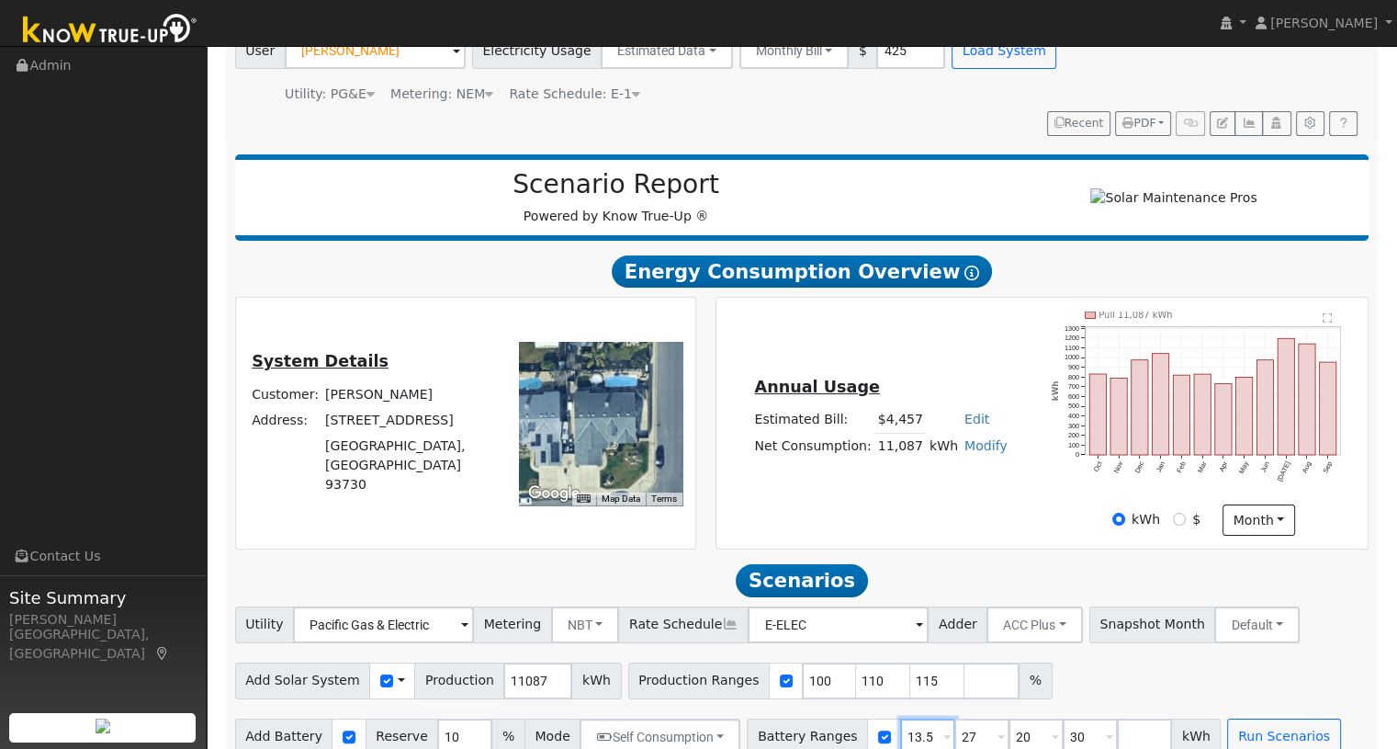
type input "20"
type input "27"
click at [954, 718] on input "20" at bounding box center [981, 736] width 55 height 37
type input "27"
type input "30"
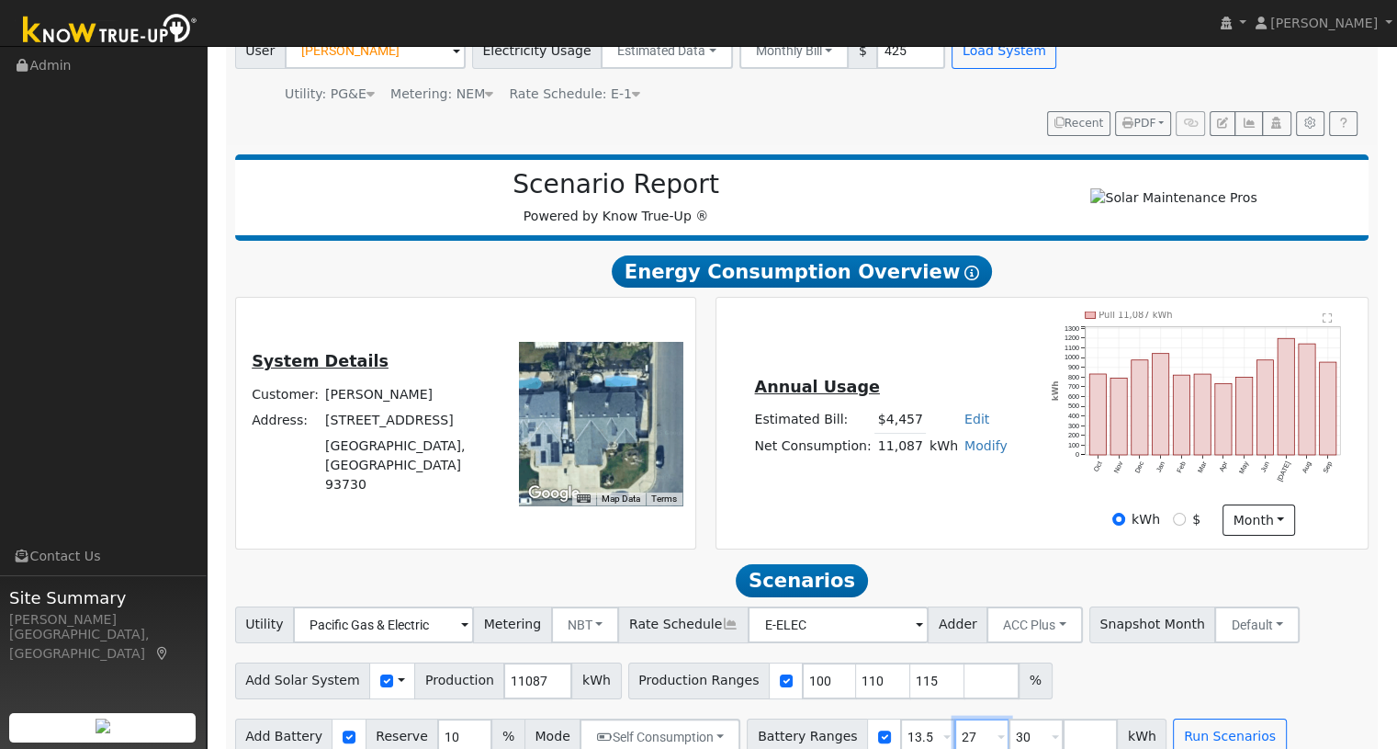
type input "27"
type input "10"
type input "13.5"
type input "27"
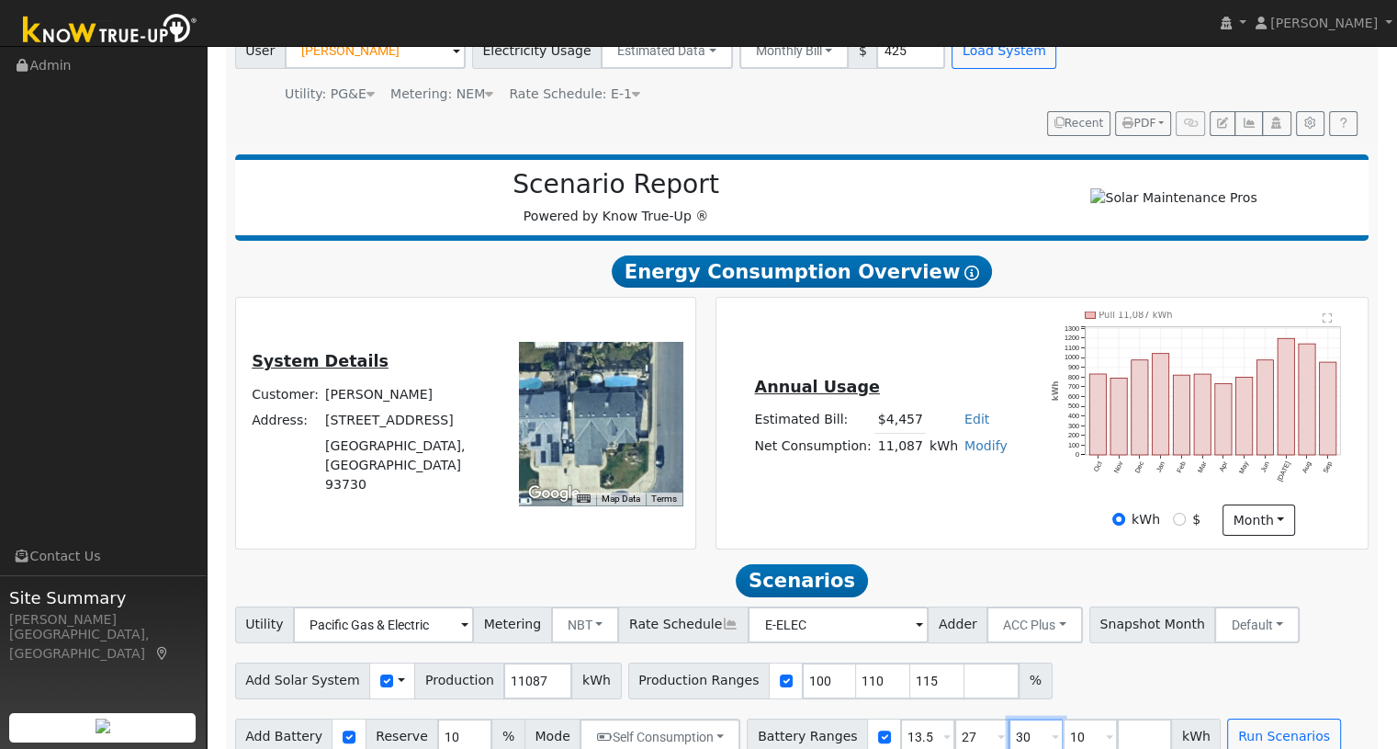
type input "30"
click at [1154, 660] on div "Add Solar System Use CSV Data Production 11087 kWh Production Ranges 100 110 11…" at bounding box center [801, 677] width 1141 height 43
click at [900, 718] on input "10" at bounding box center [927, 736] width 55 height 37
type input "13.5"
type input "15"
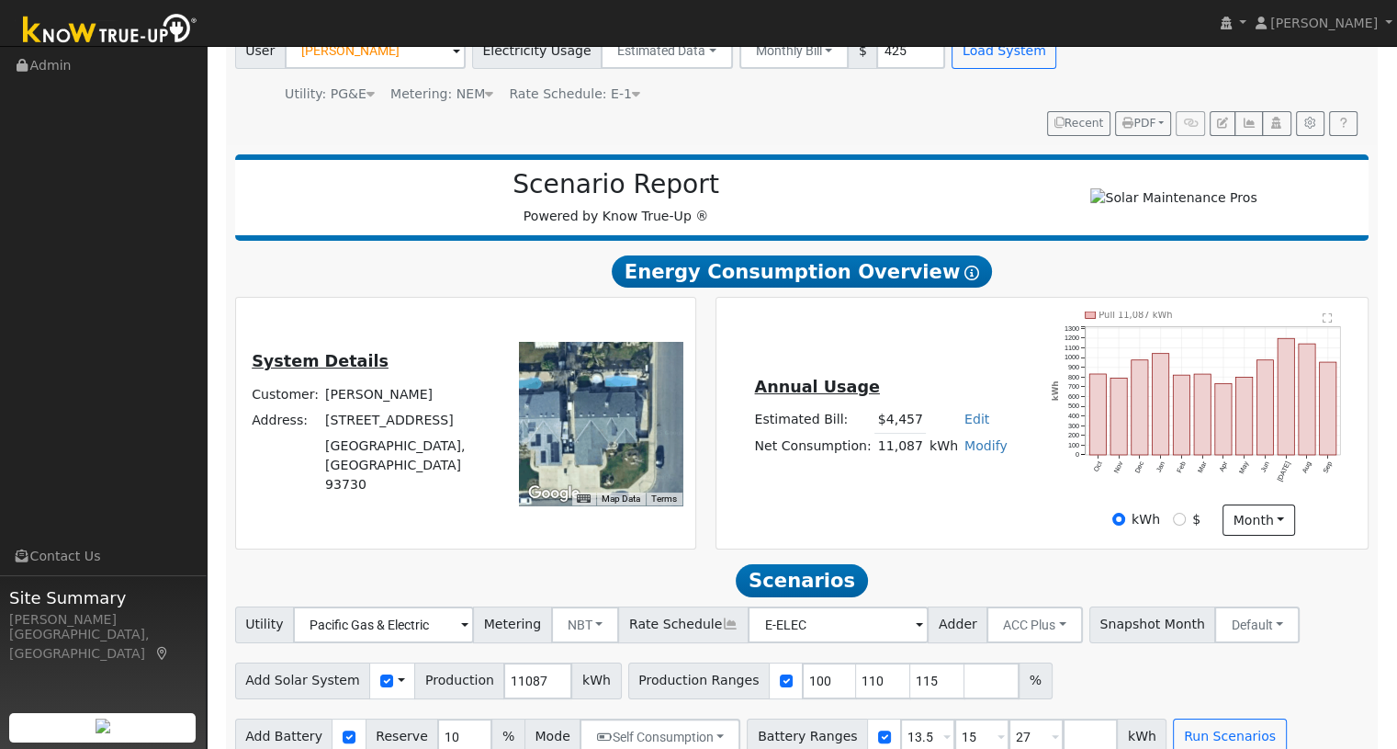
click at [1058, 664] on div "Add Solar System Use CSV Data Production 11087 kWh Production Ranges 100 110 11…" at bounding box center [801, 677] width 1141 height 43
click at [620, 718] on button "Self Consumption" at bounding box center [660, 736] width 161 height 37
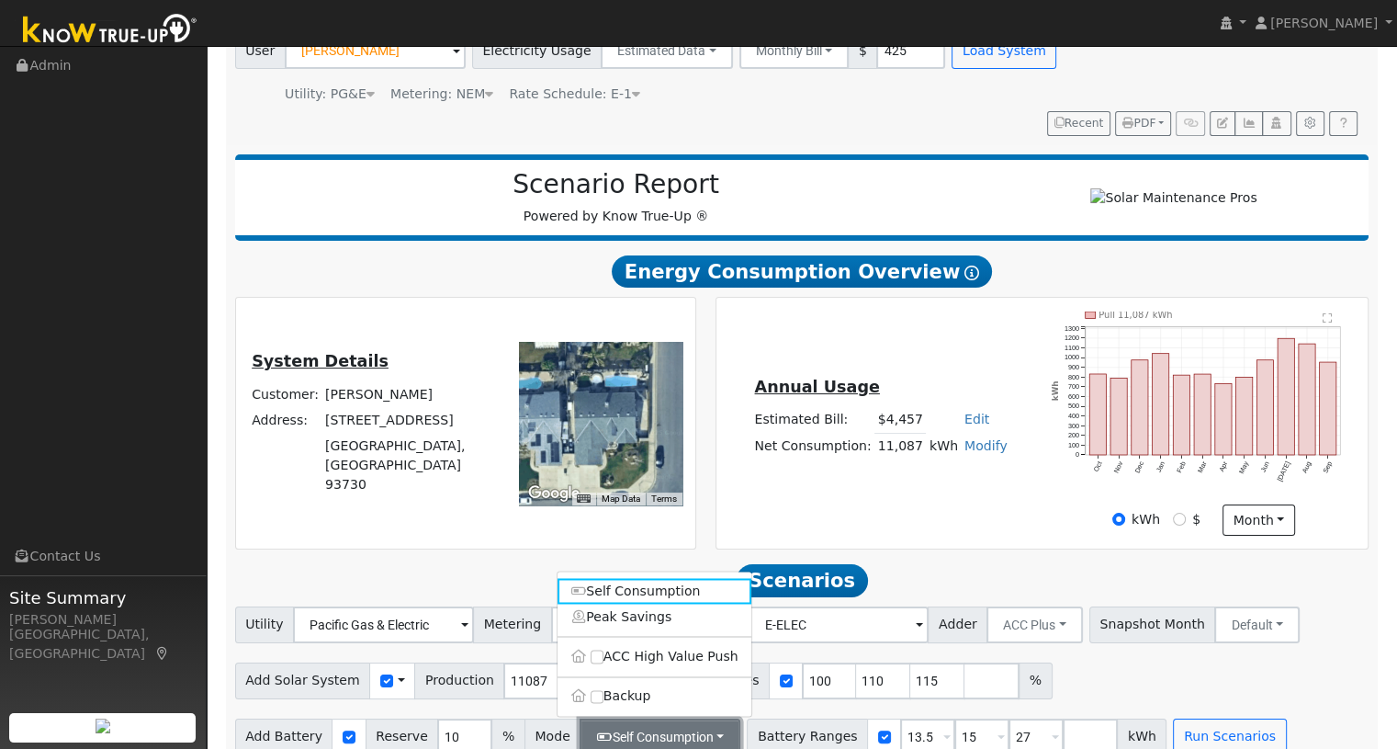
click at [623, 718] on button "Self Consumption" at bounding box center [660, 736] width 161 height 37
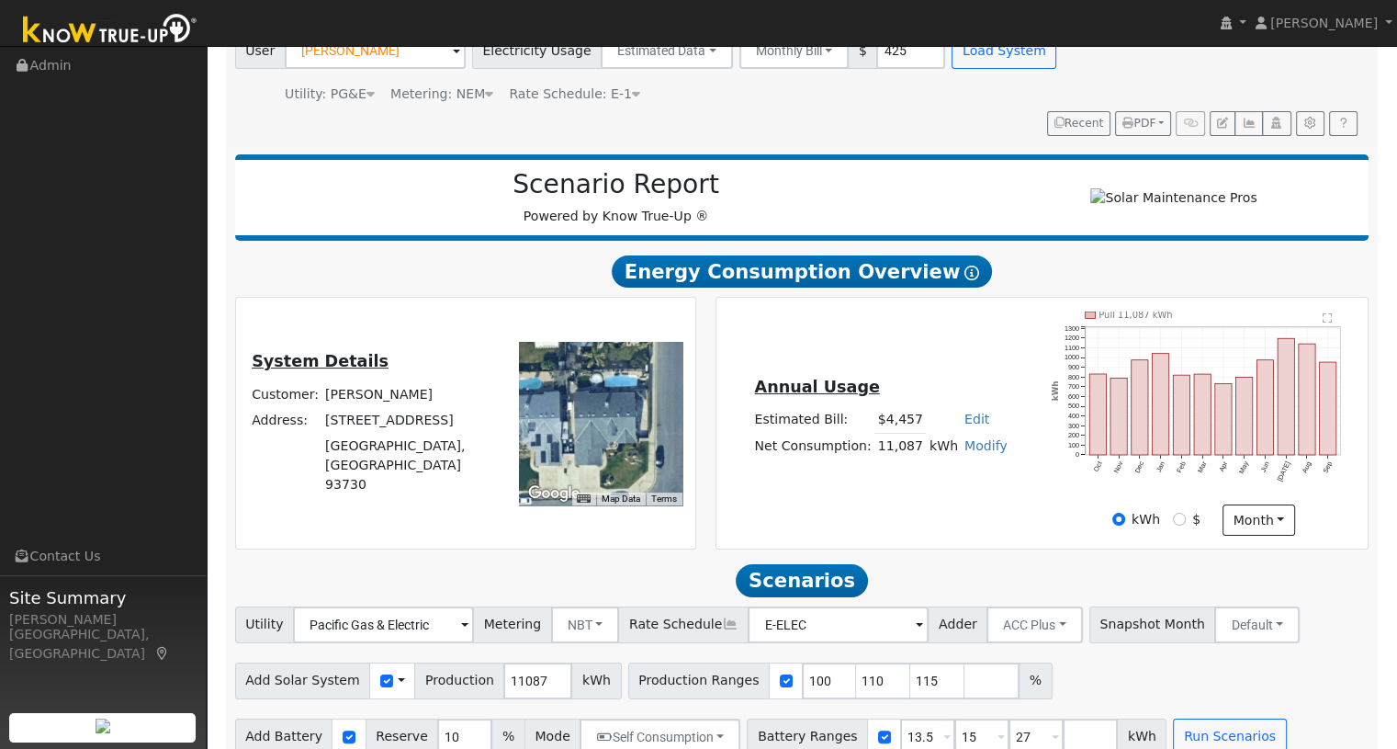
click at [1097, 656] on div "Add Solar System Use CSV Data Production 11087 kWh Production Ranges 100 110 11…" at bounding box center [801, 677] width 1141 height 43
click at [1192, 718] on button "Run Scenarios" at bounding box center [1229, 736] width 113 height 37
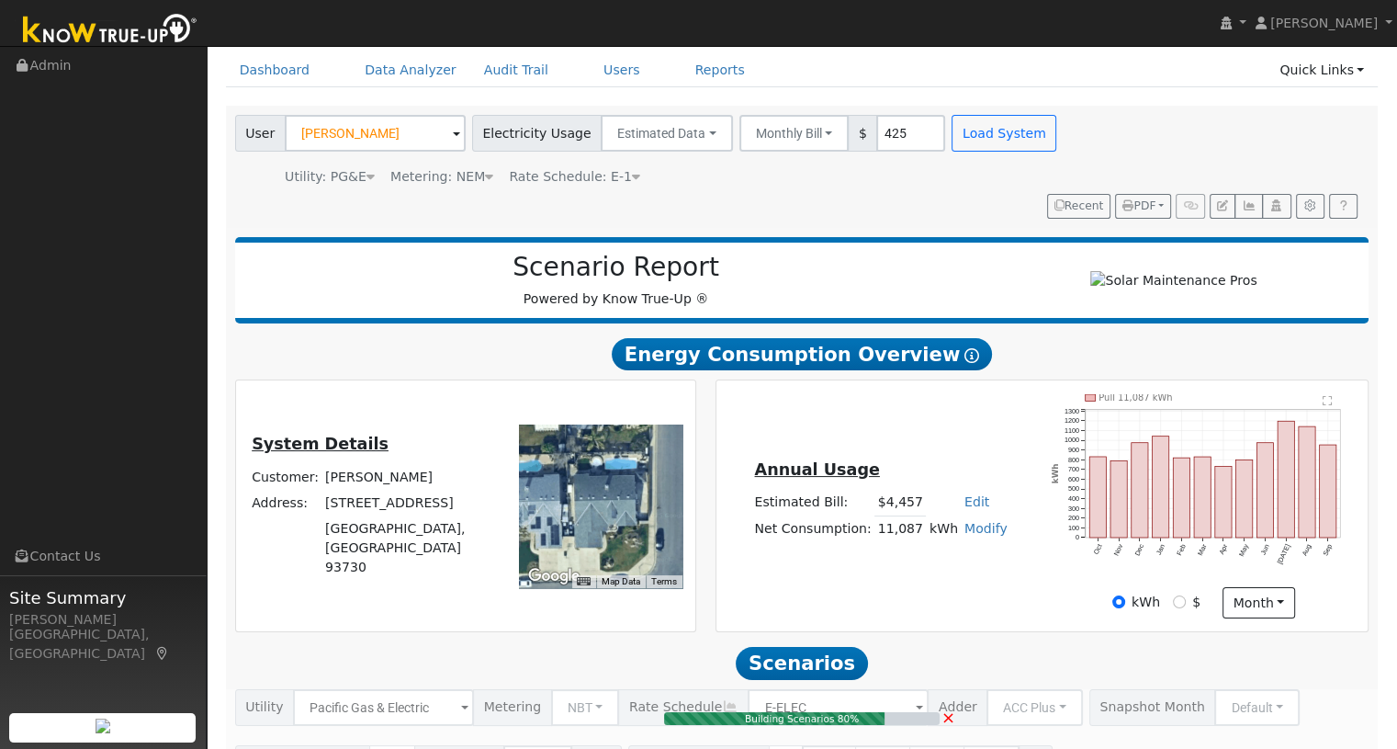
scroll to position [0, 0]
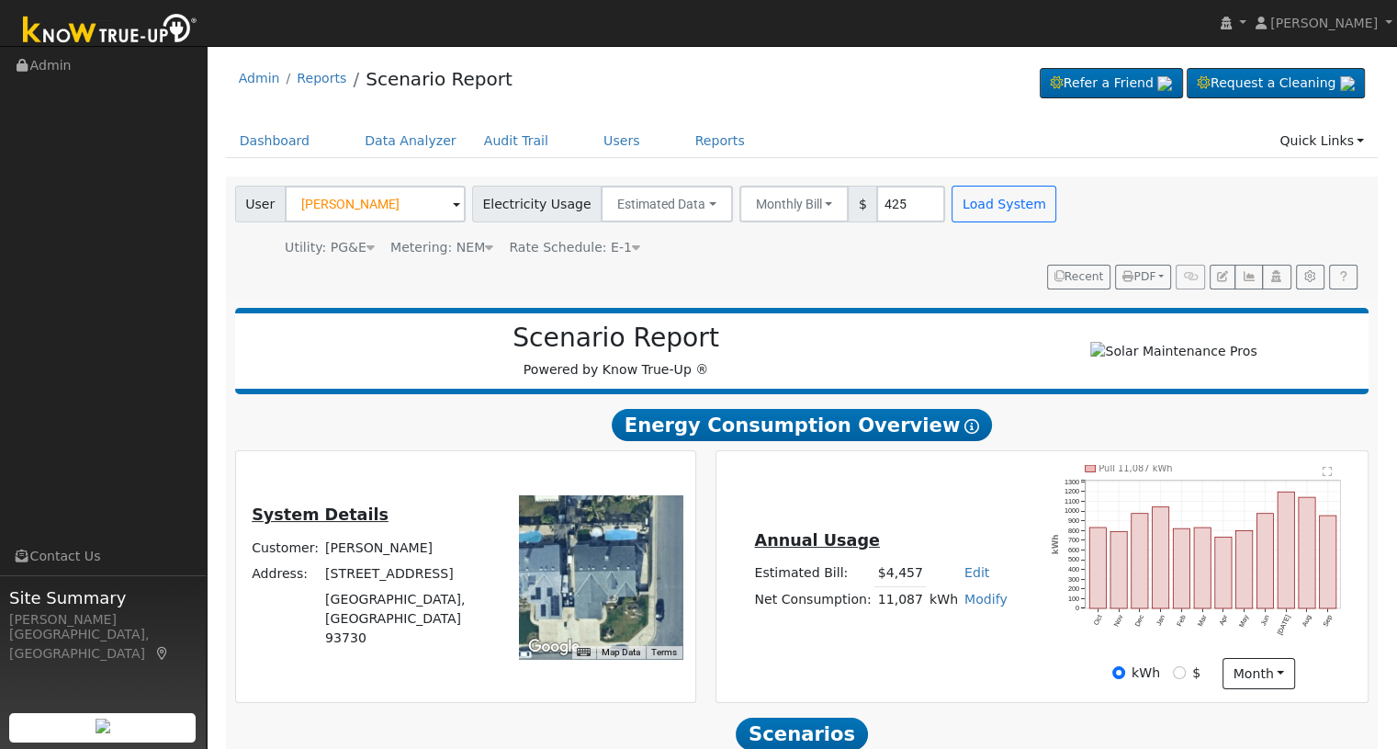
type input "7.4"
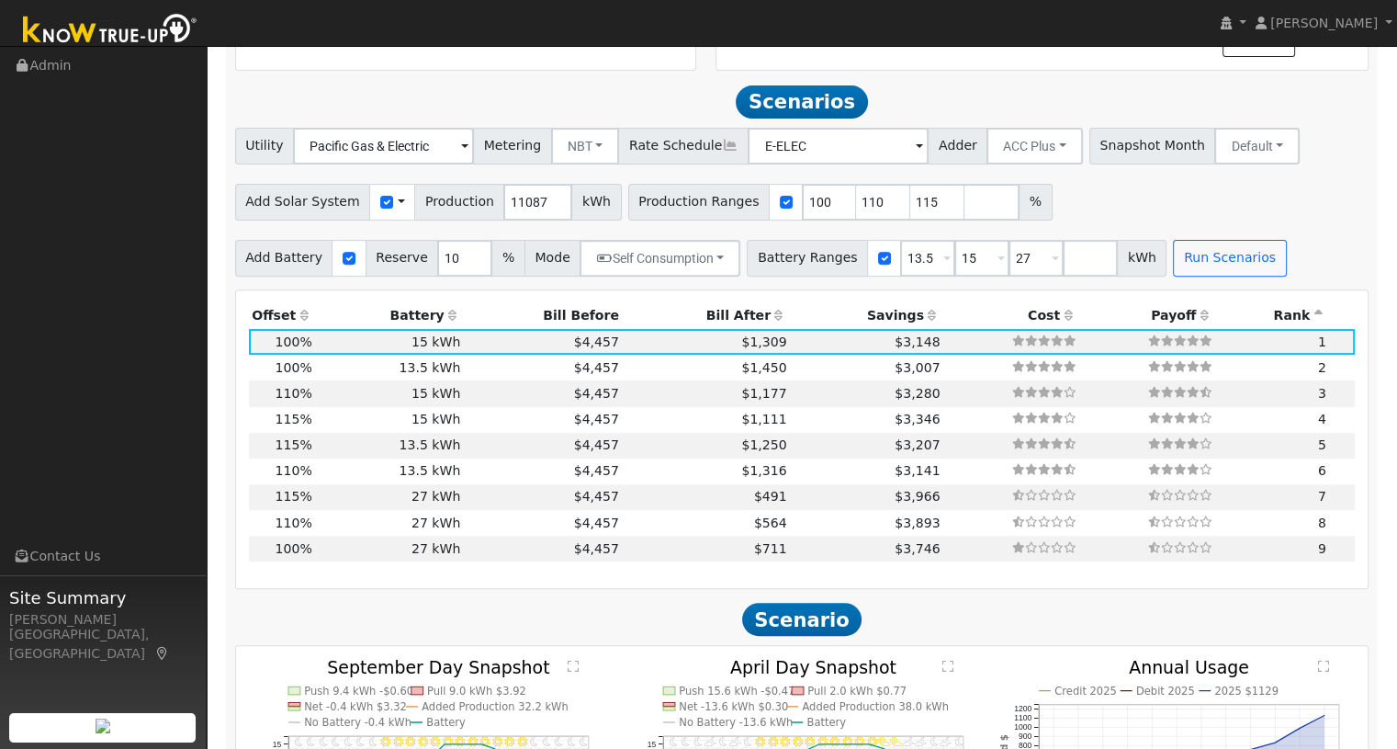
scroll to position [636, 0]
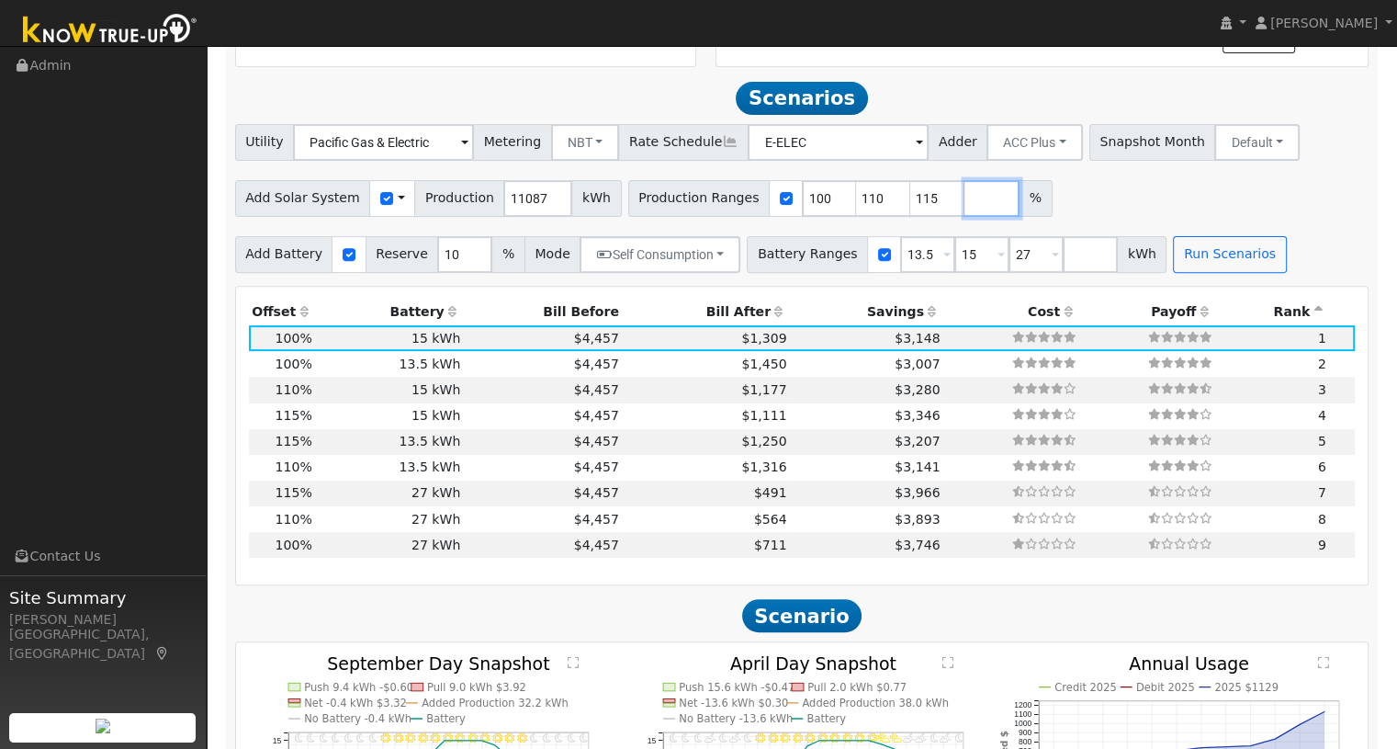
click at [965, 180] on input "number" at bounding box center [992, 198] width 55 height 37
type input "120"
drag, startPoint x: 795, startPoint y: 167, endPoint x: 767, endPoint y: 166, distance: 27.6
click at [802, 180] on input "100" at bounding box center [829, 198] width 55 height 37
type input "110"
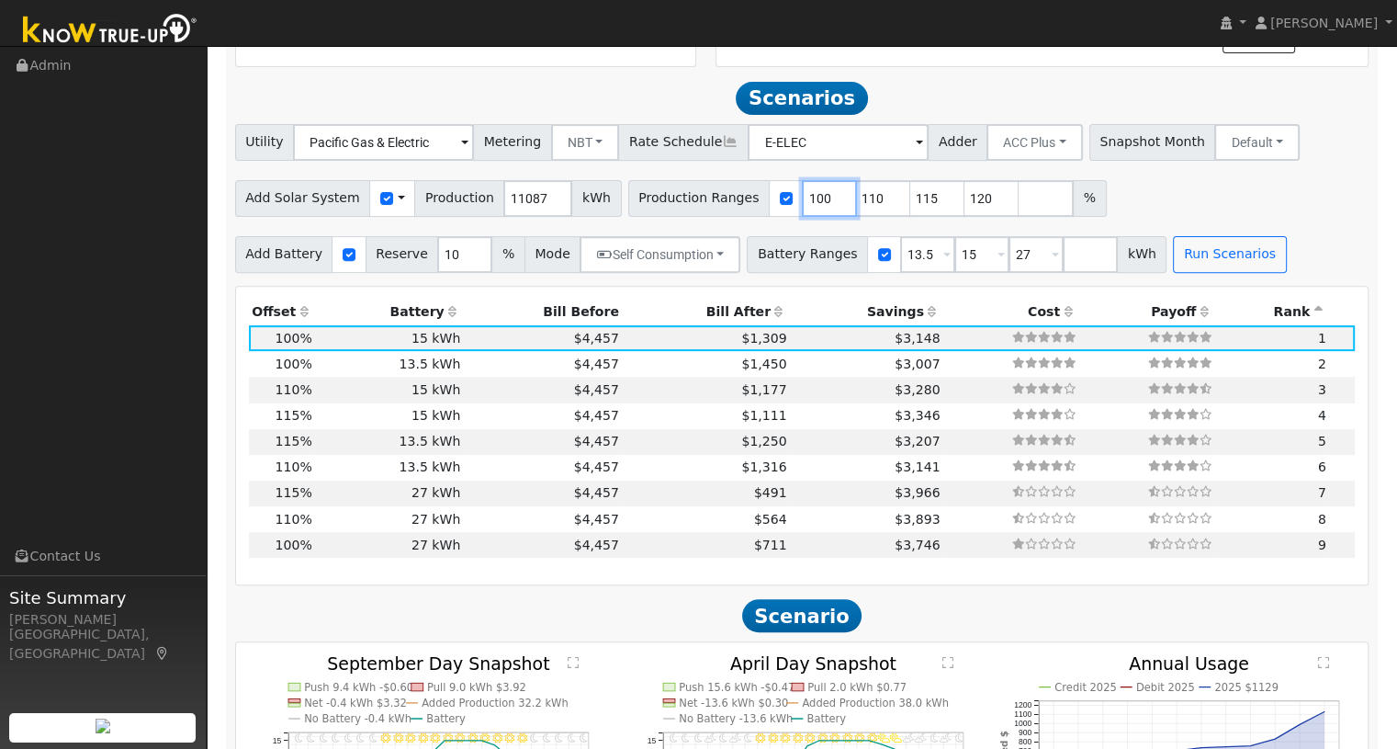
type input "115"
type input "120"
type input "110"
click at [1061, 179] on div "Add Solar System Use CSV Data Production 11087 kWh Production Ranges 110 115 12…" at bounding box center [801, 195] width 1141 height 43
click at [1173, 236] on button "Run Scenarios" at bounding box center [1229, 254] width 113 height 37
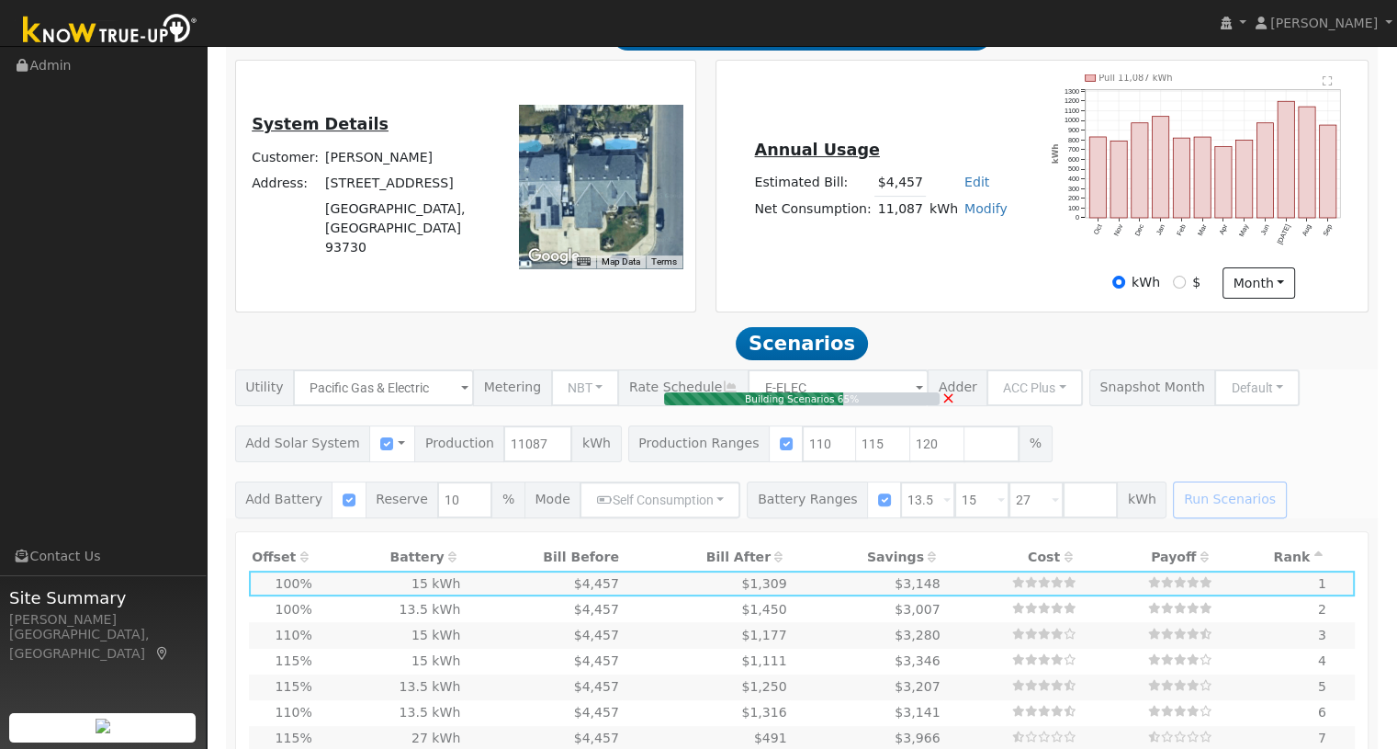
scroll to position [513, 0]
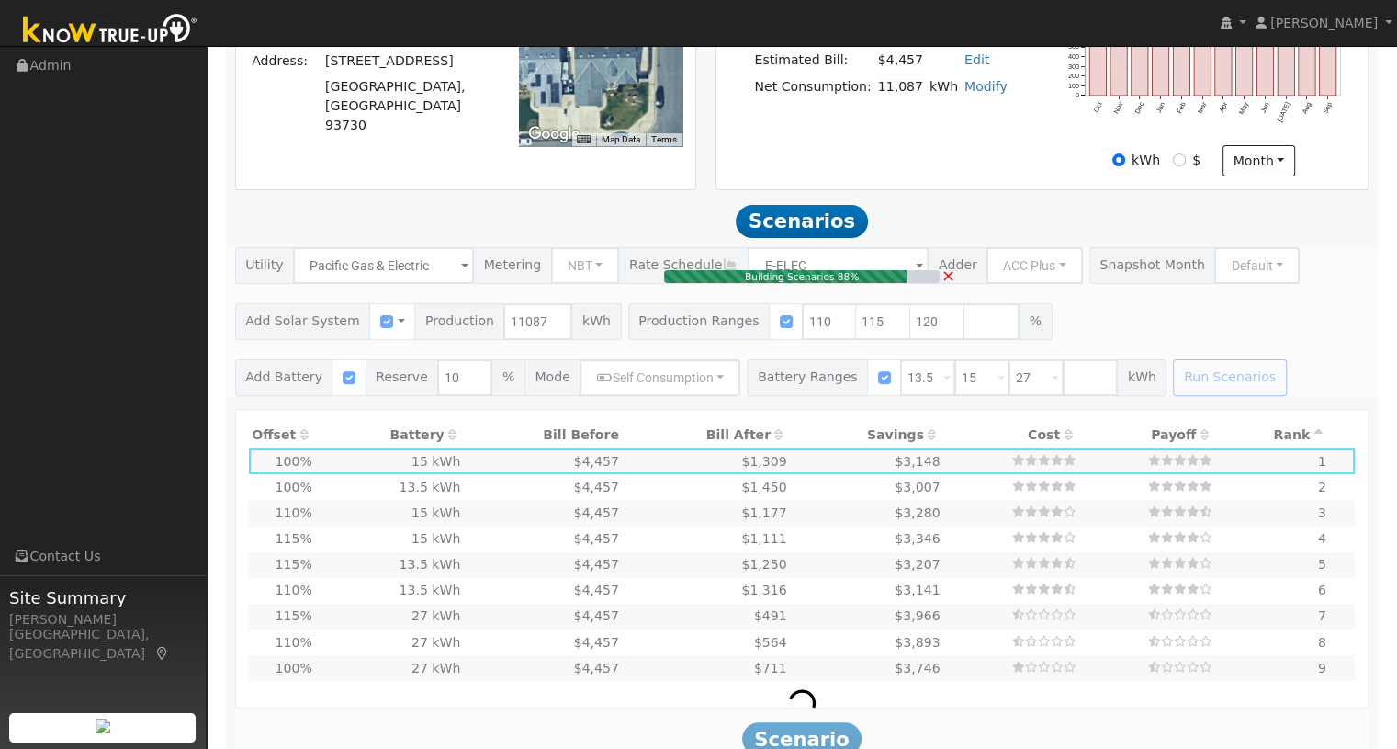
type input "8.1"
type input "$28,457"
type input "$13,937"
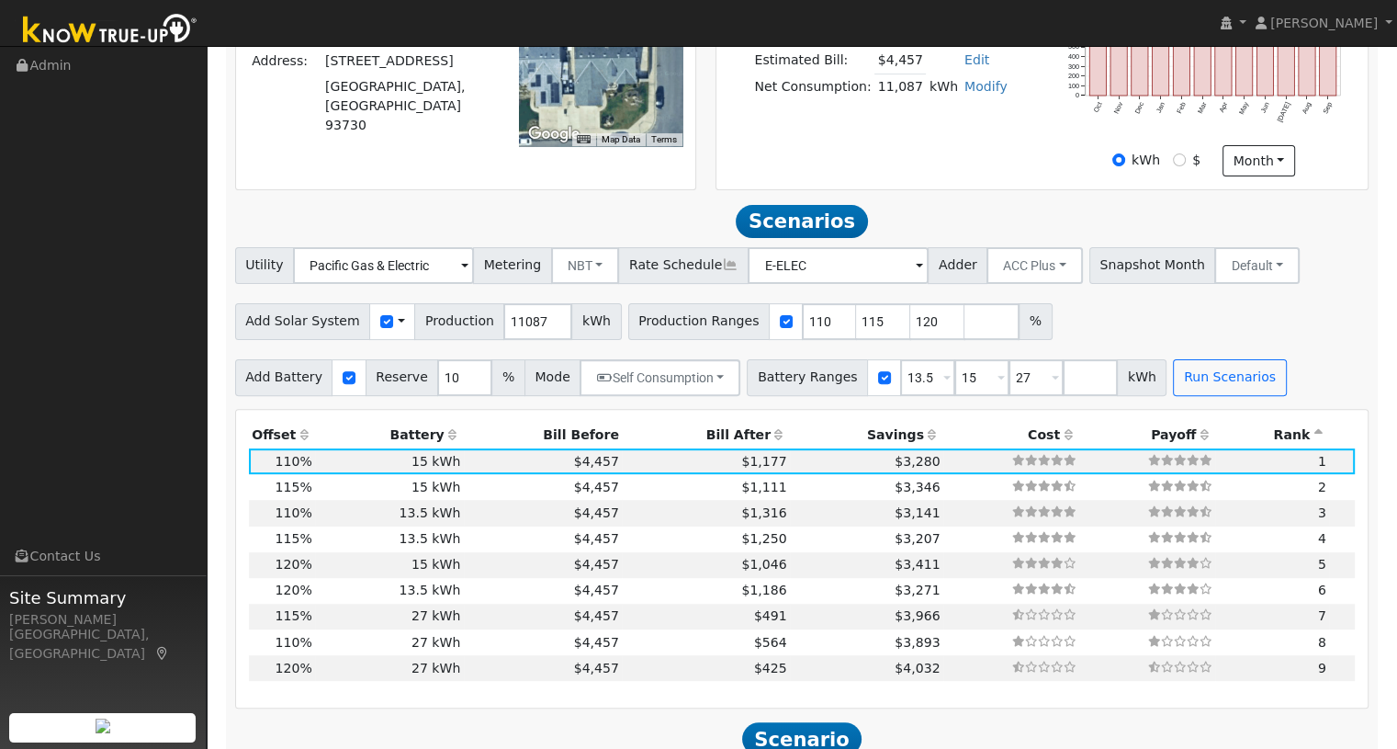
scroll to position [636, 0]
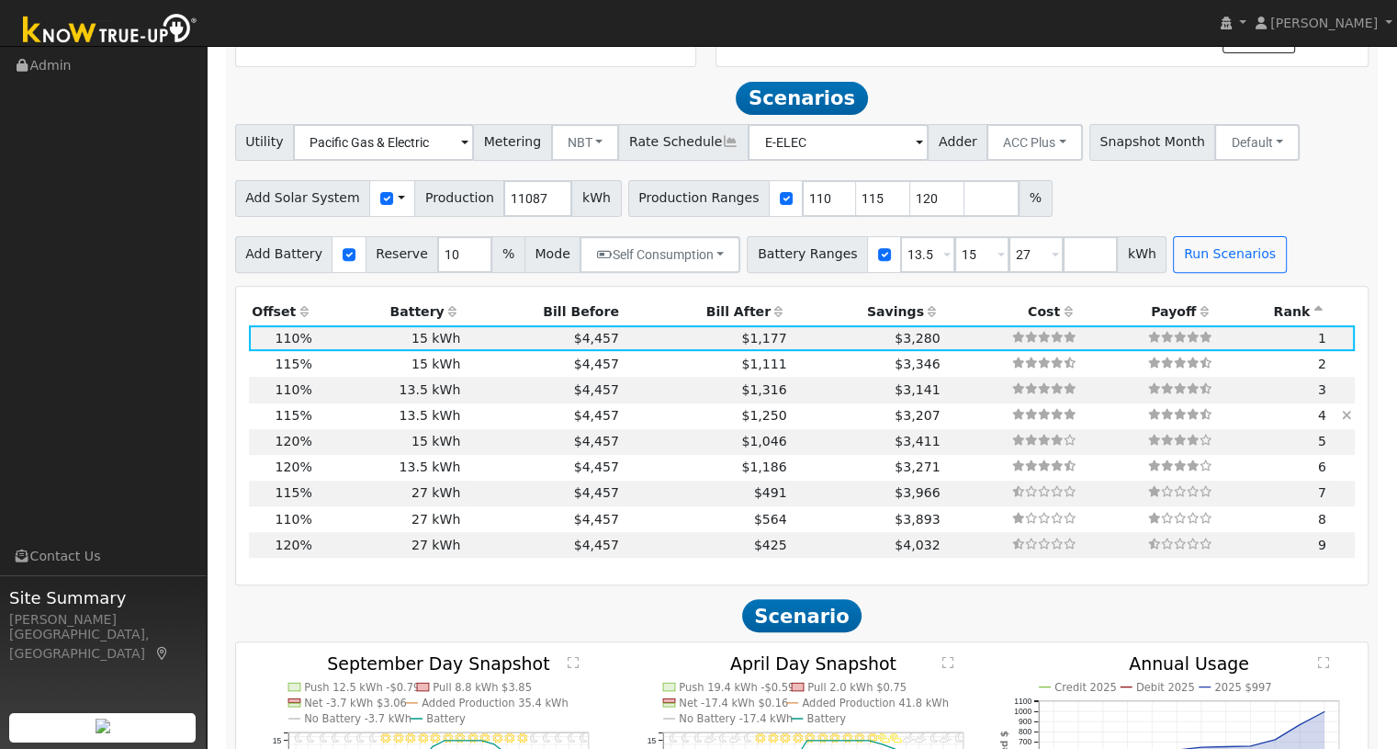
click at [650, 403] on td "$1,250" at bounding box center [706, 416] width 168 height 26
type input "8.5"
type input "$29,750"
type input "$16,200"
type input "$13,785"
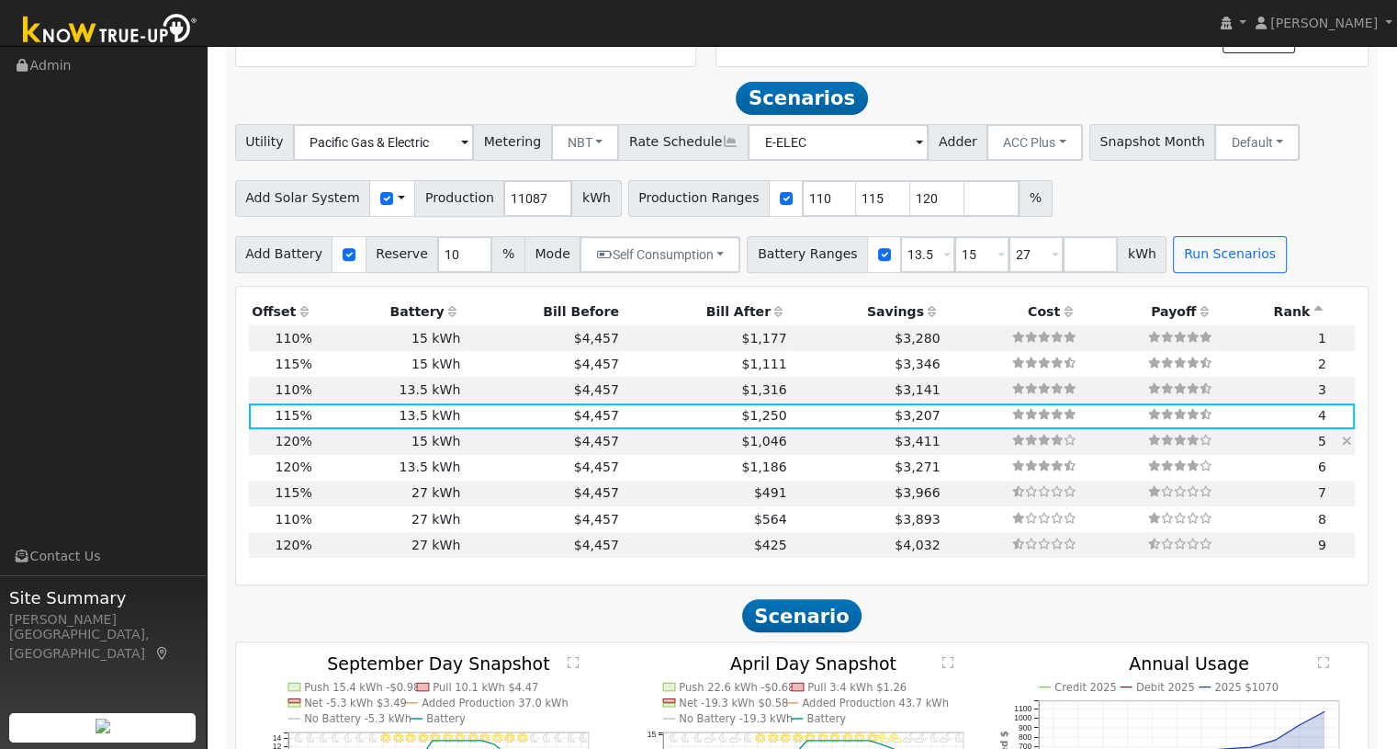
click at [649, 429] on td "$1,046" at bounding box center [706, 442] width 168 height 26
type input "8.9"
type input "$31,043"
type input "$18,000"
type input "$14,713"
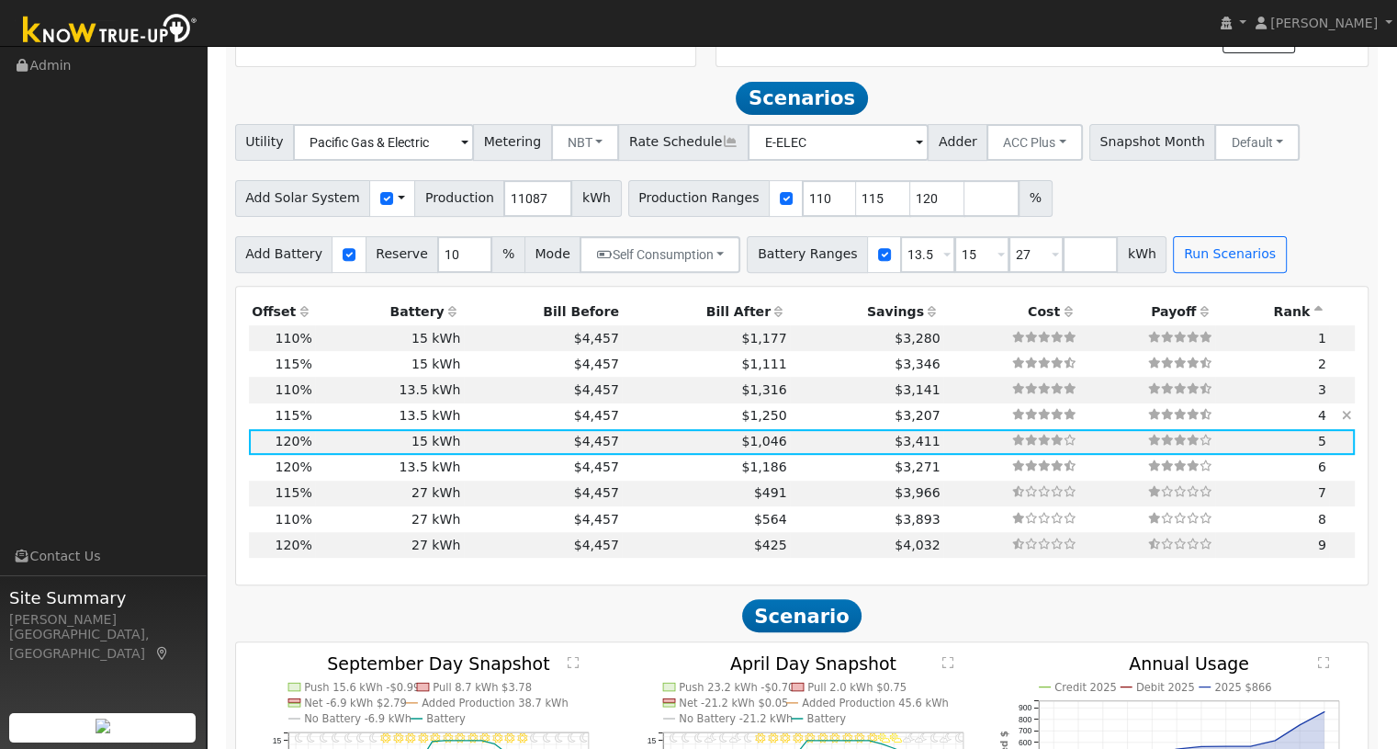
click at [655, 403] on td "$1,250" at bounding box center [706, 416] width 168 height 26
type input "8.5"
type input "$29,750"
type input "$16,200"
type input "$13,785"
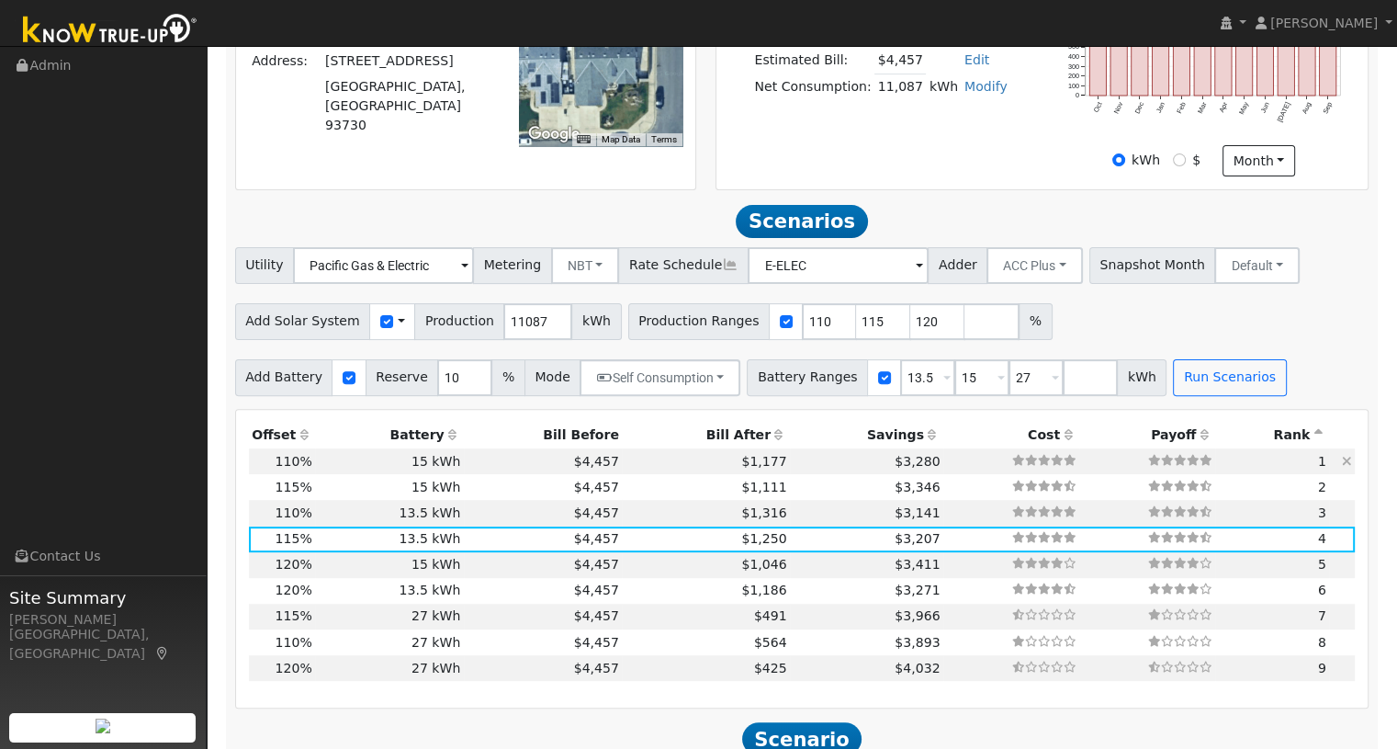
scroll to position [0, 0]
